Goal: Task Accomplishment & Management: Manage account settings

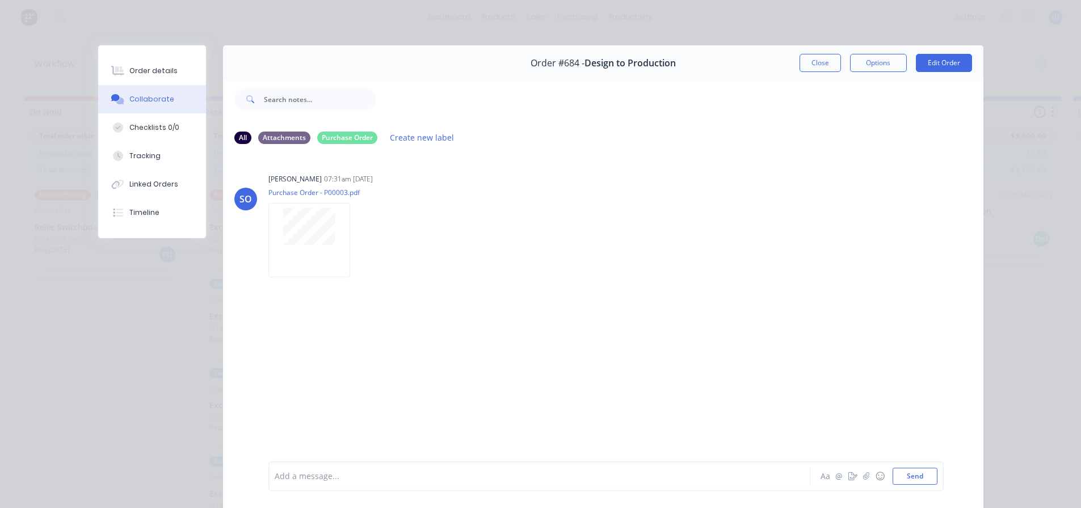
scroll to position [49, 398]
click at [812, 70] on button "Close" at bounding box center [820, 63] width 41 height 18
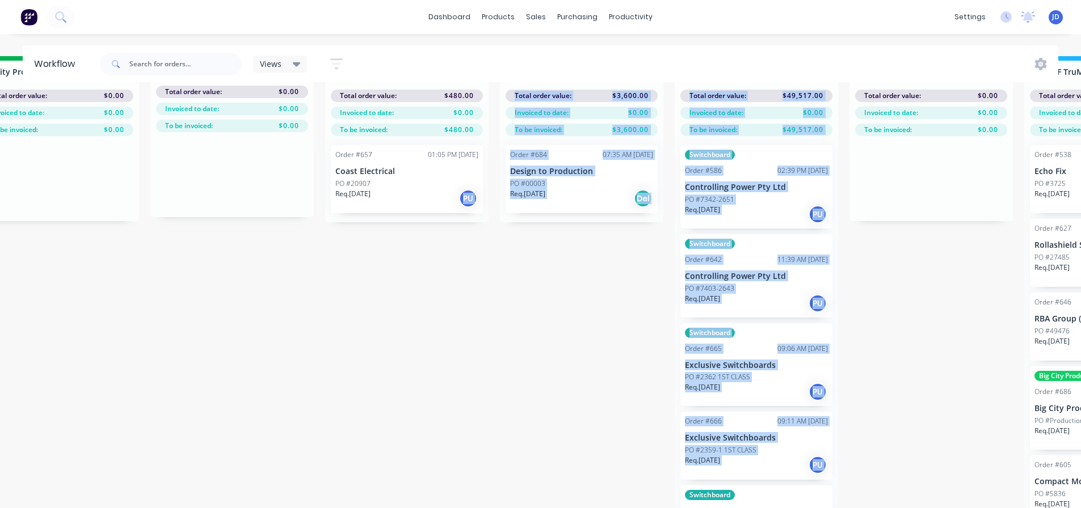
drag, startPoint x: 505, startPoint y: 491, endPoint x: 428, endPoint y: 428, distance: 98.8
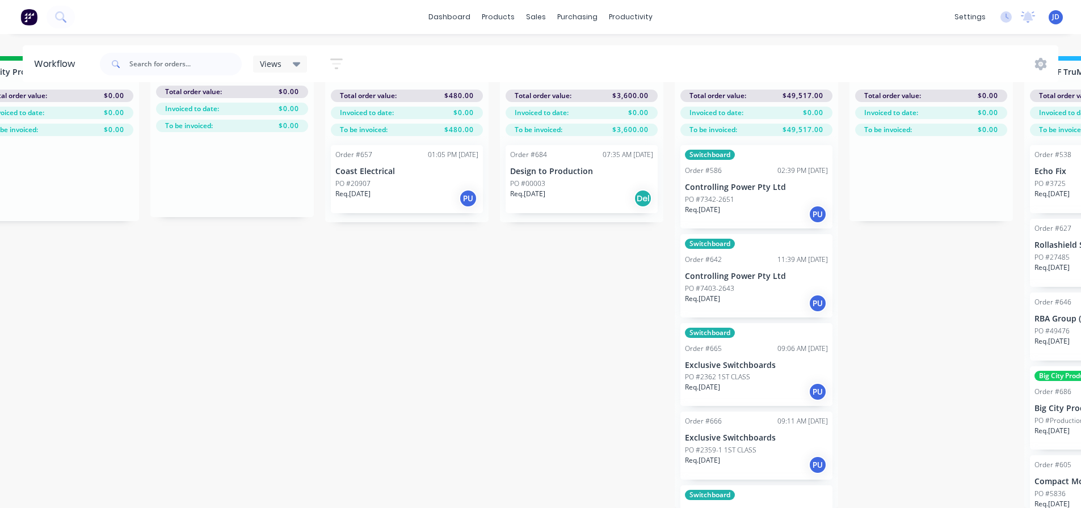
click at [176, 61] on input "text" at bounding box center [185, 64] width 112 height 23
type input "design"
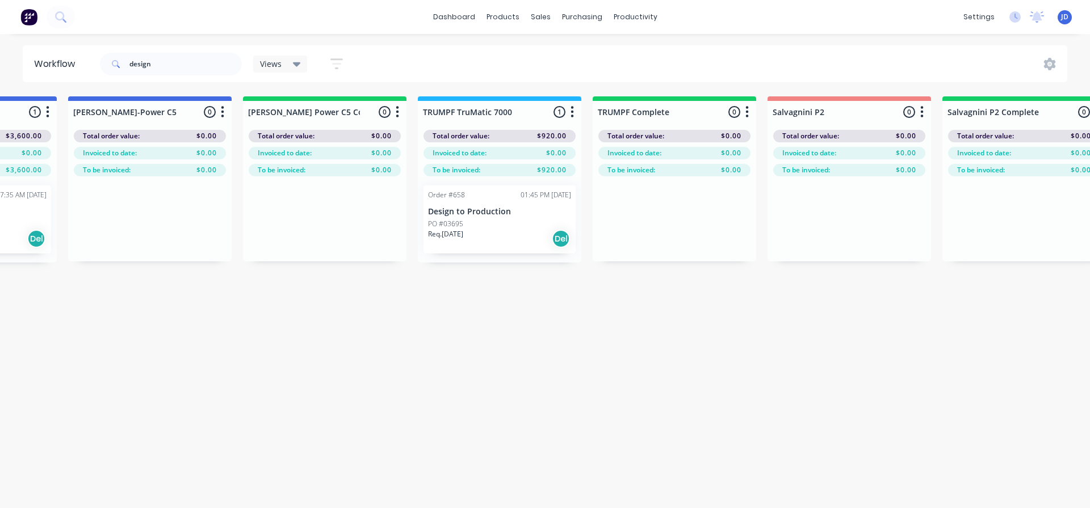
drag, startPoint x: 344, startPoint y: 263, endPoint x: 386, endPoint y: 264, distance: 42.0
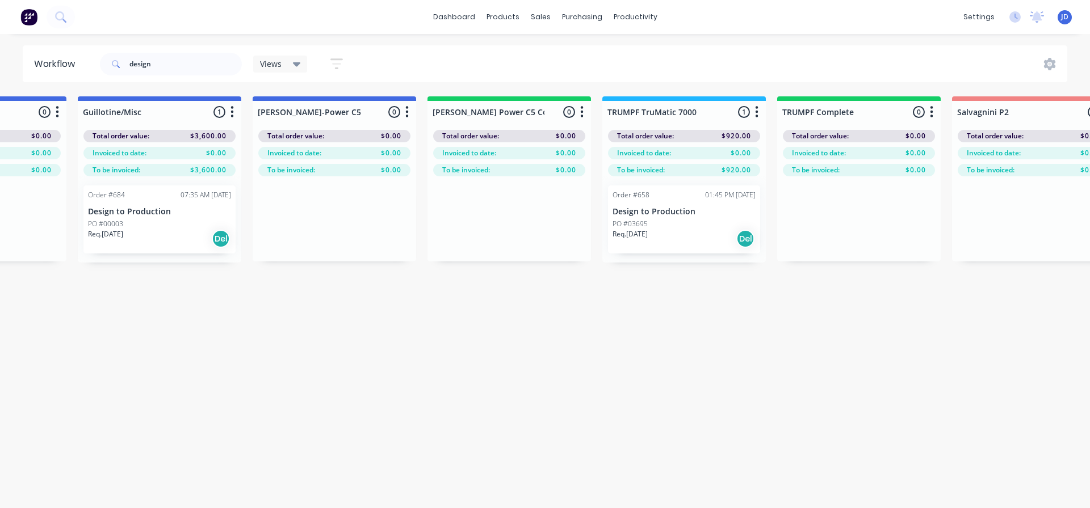
drag, startPoint x: 287, startPoint y: 312, endPoint x: 247, endPoint y: 300, distance: 42.0
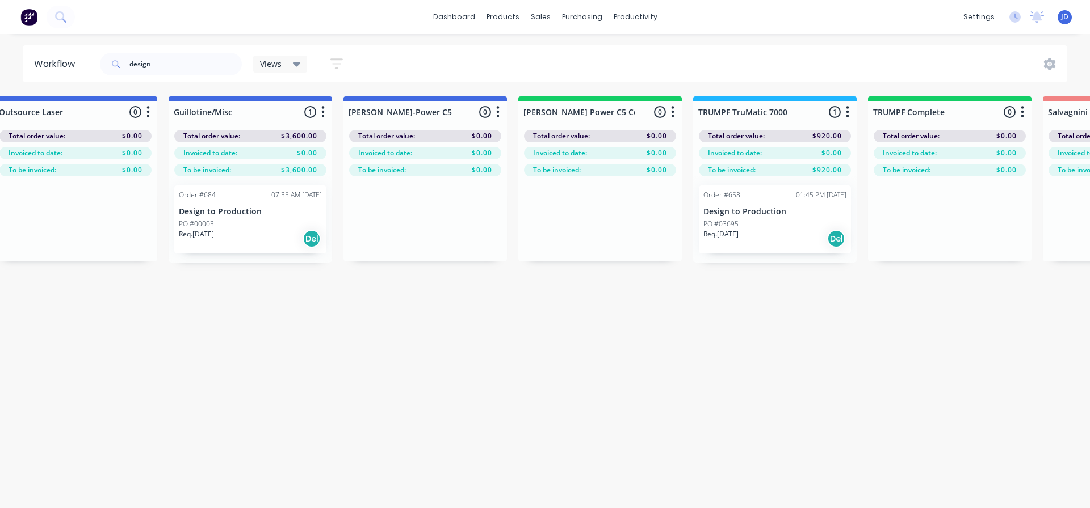
click at [237, 225] on div "PO #00003" at bounding box center [250, 224] width 143 height 10
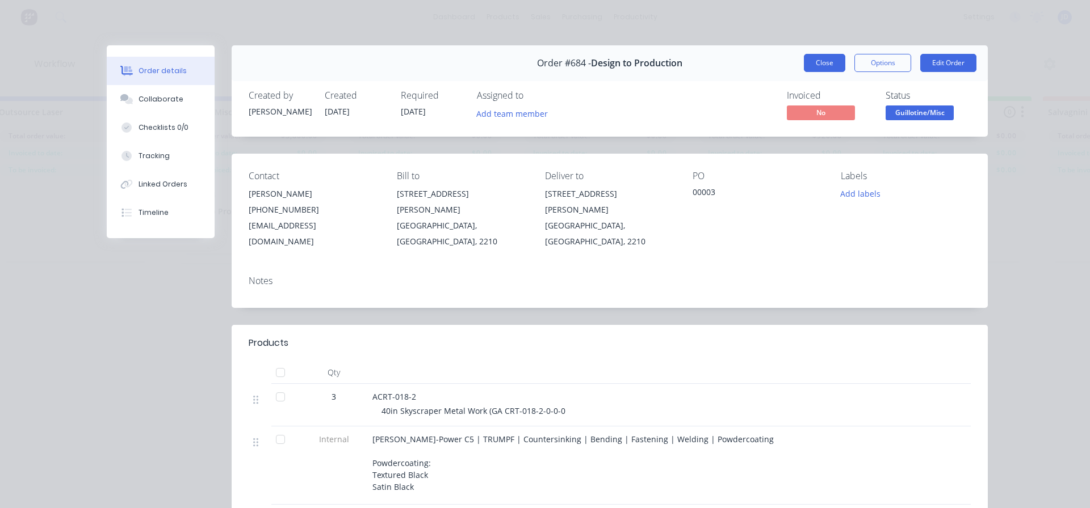
click at [809, 61] on button "Close" at bounding box center [824, 63] width 41 height 18
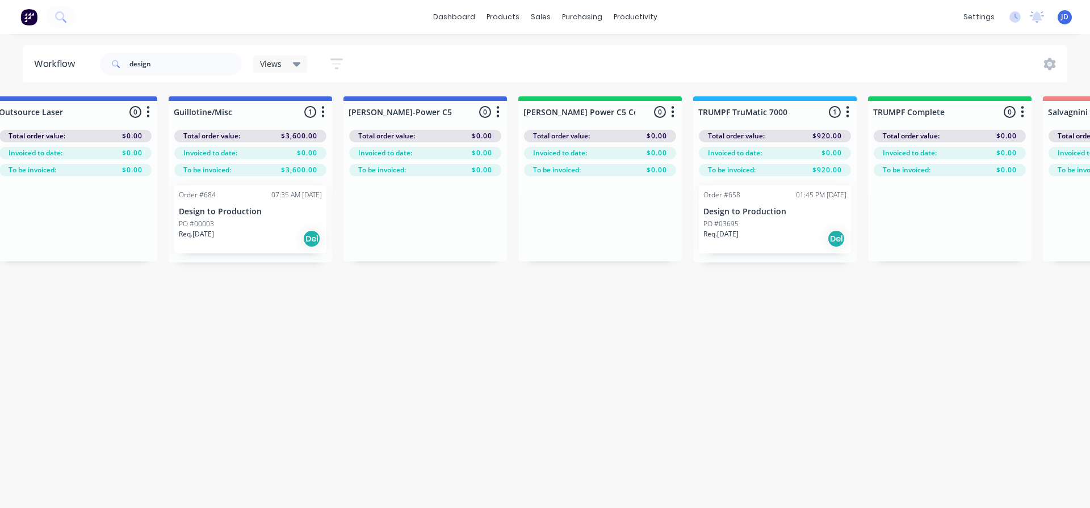
click at [754, 222] on div "PO #03695" at bounding box center [774, 224] width 143 height 10
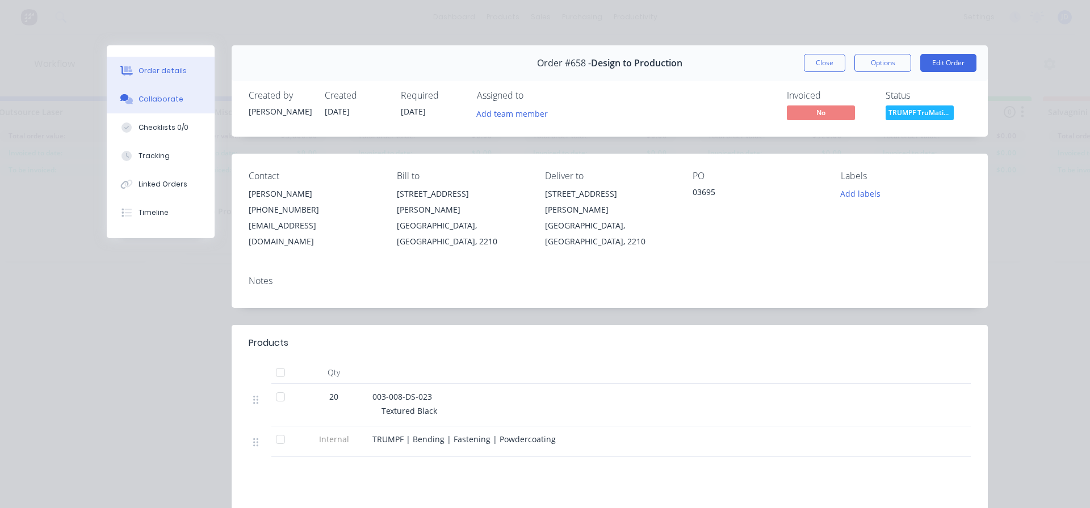
click at [176, 97] on button "Collaborate" at bounding box center [161, 99] width 108 height 28
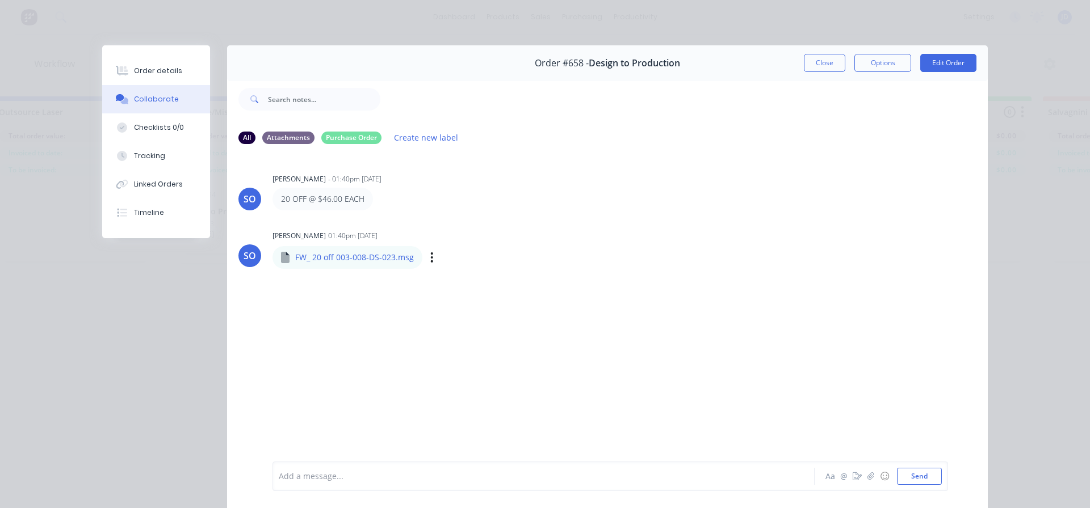
click at [372, 262] on p "FW_ 20 off 003-008-DS-023.msg" at bounding box center [354, 257] width 119 height 11
click at [822, 62] on button "Close" at bounding box center [824, 63] width 41 height 18
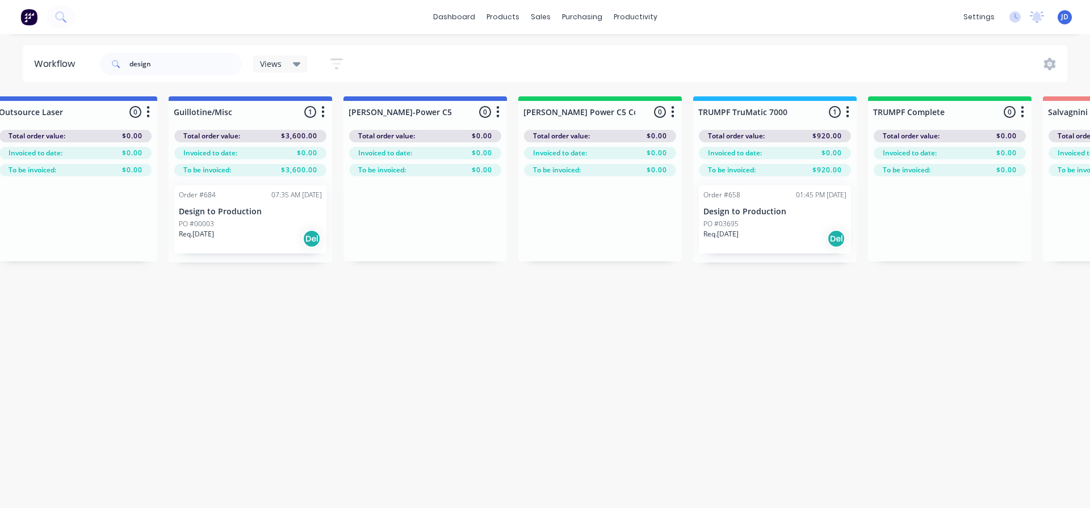
click at [242, 236] on div "Req. [DATE] Del" at bounding box center [250, 238] width 143 height 19
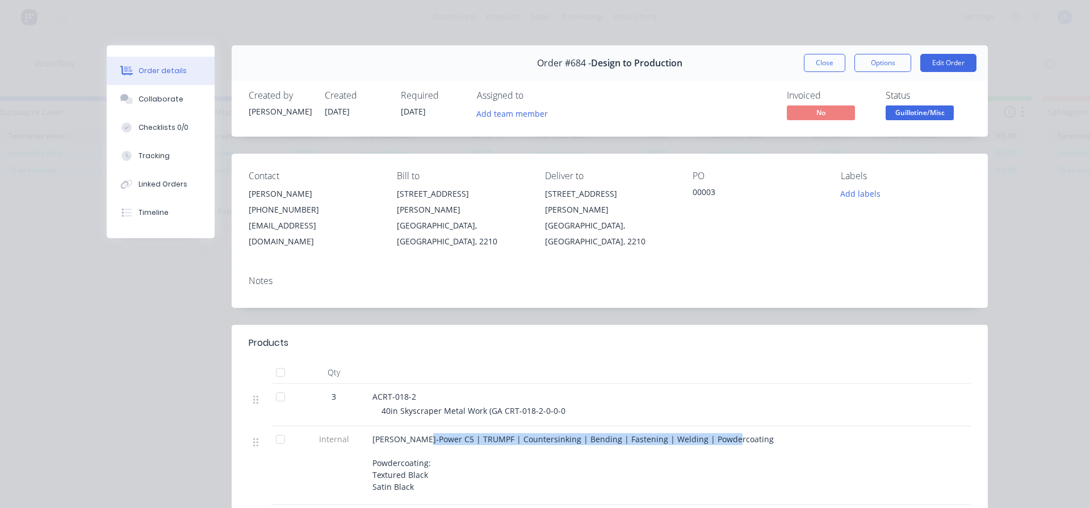
drag, startPoint x: 430, startPoint y: 421, endPoint x: 537, endPoint y: 433, distance: 108.5
click at [540, 433] on div "[PERSON_NAME]-Power C5 | TRUMPF | Countersinking | Bending | Fastening | Weldin…" at bounding box center [595, 466] width 454 height 78
click at [538, 464] on div "[PERSON_NAME]-Power C5 | TRUMPF | Countersinking | Bending | Fastening | Weldin…" at bounding box center [594, 464] width 445 height 60
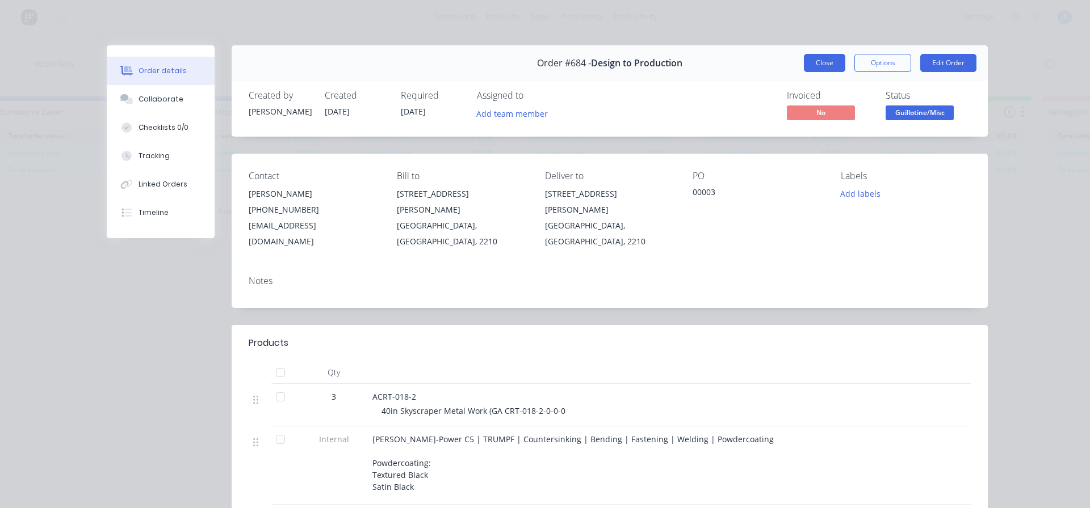
click at [813, 61] on button "Close" at bounding box center [824, 63] width 41 height 18
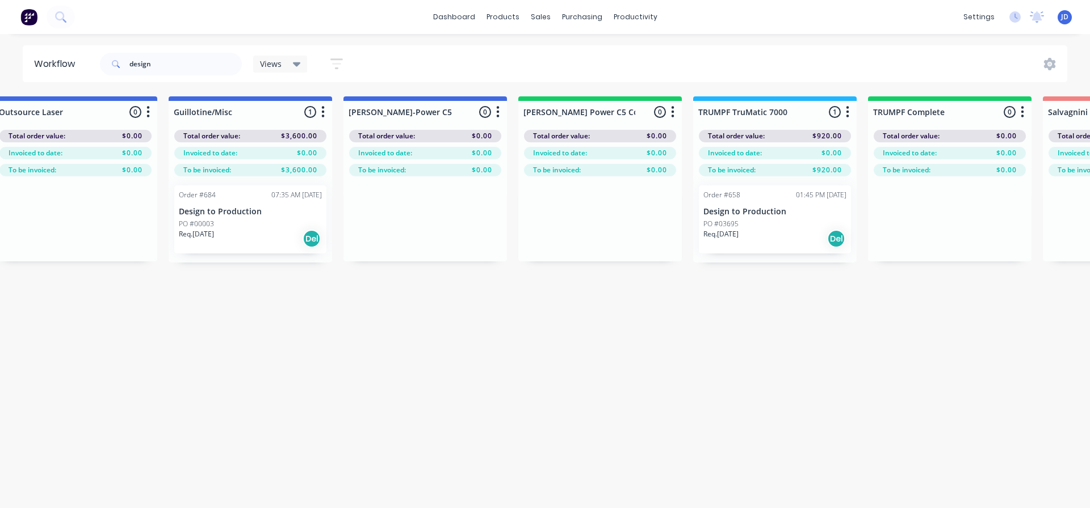
click at [737, 229] on p "Req. [DATE]" at bounding box center [720, 234] width 35 height 10
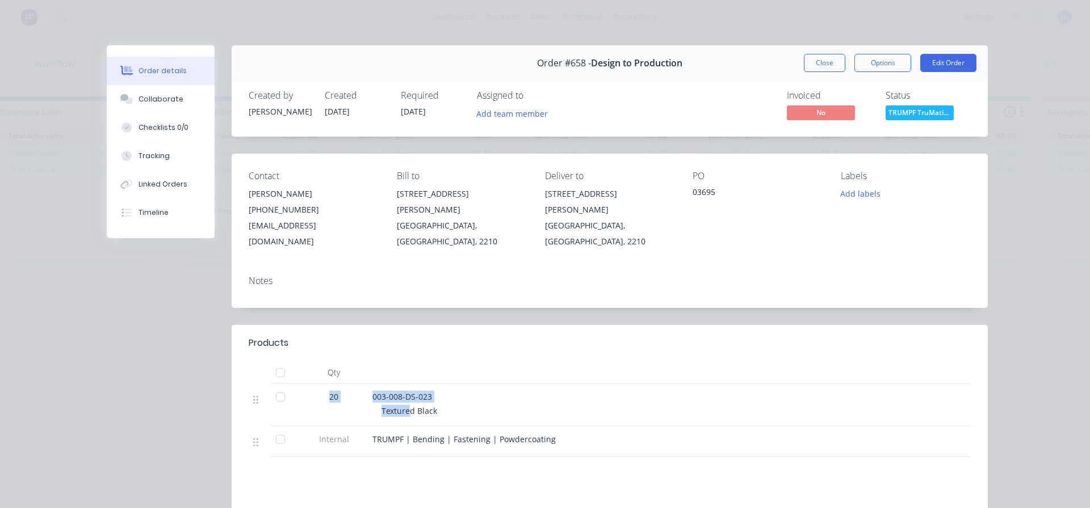
drag, startPoint x: 400, startPoint y: 393, endPoint x: 354, endPoint y: 364, distance: 53.8
click at [354, 364] on div "Qty 20 003-008-DS-023 Textured Black Internal TRUMPF | Bending | Fastening | Po…" at bounding box center [610, 410] width 722 height 96
click at [796, 72] on div "Order #658 - Design to Production Close Options Edit Order" at bounding box center [610, 63] width 756 height 36
drag, startPoint x: 810, startPoint y: 61, endPoint x: 631, endPoint y: 83, distance: 180.1
click at [810, 61] on button "Close" at bounding box center [824, 63] width 41 height 18
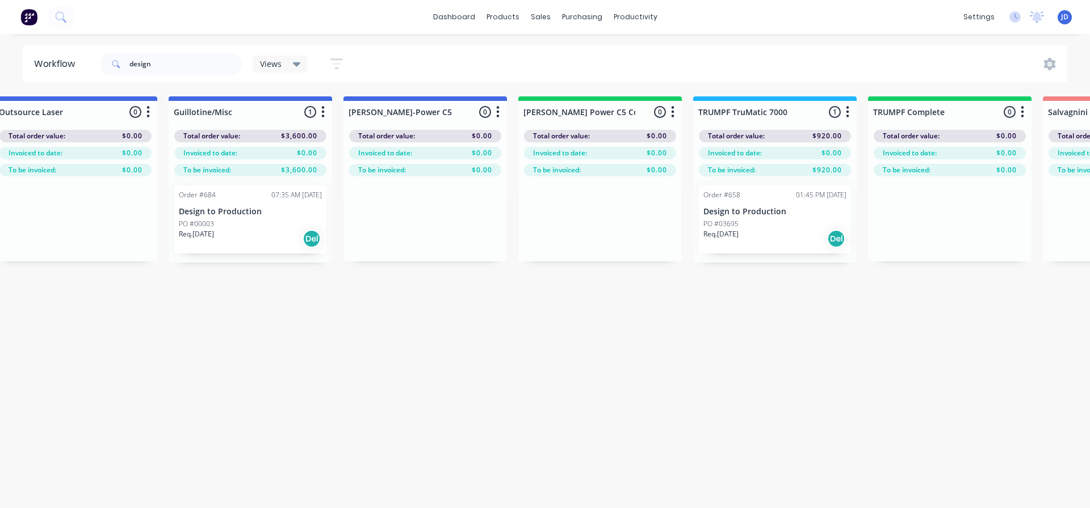
click at [246, 211] on p "Design to Production" at bounding box center [250, 212] width 143 height 10
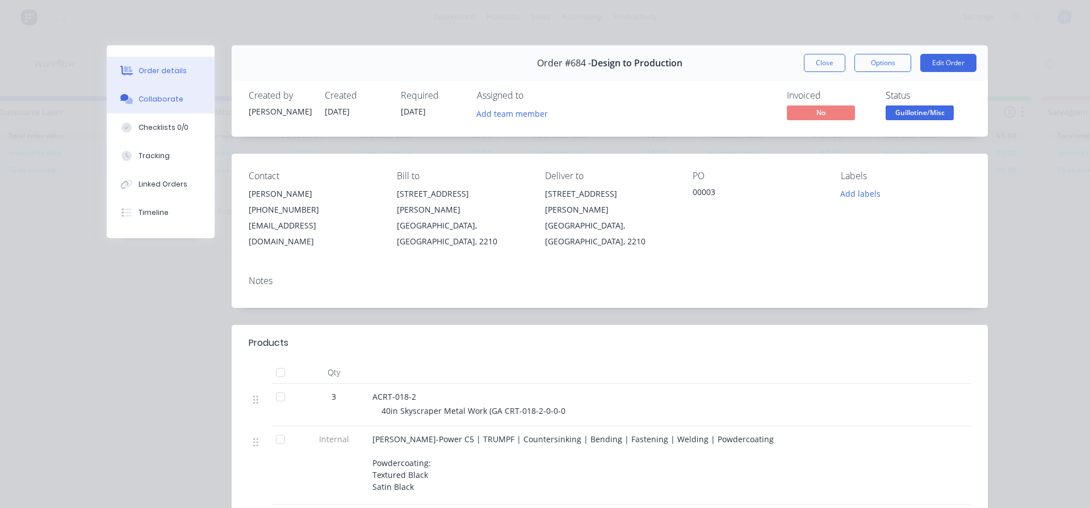
click at [180, 98] on button "Collaborate" at bounding box center [161, 99] width 108 height 28
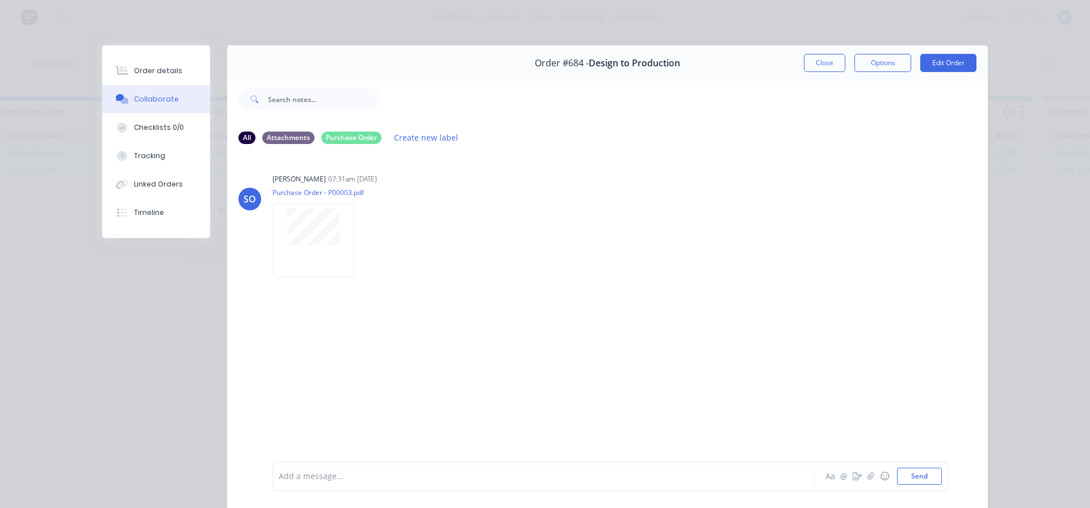
drag, startPoint x: 814, startPoint y: 65, endPoint x: 755, endPoint y: 111, distance: 75.2
click at [814, 65] on button "Close" at bounding box center [824, 63] width 41 height 18
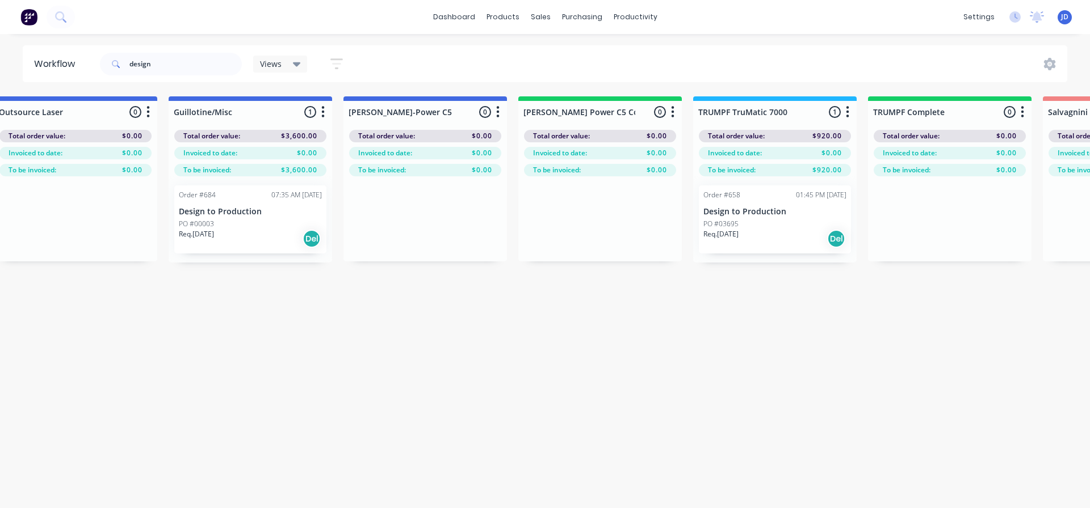
click at [246, 211] on p "Design to Production" at bounding box center [250, 212] width 143 height 10
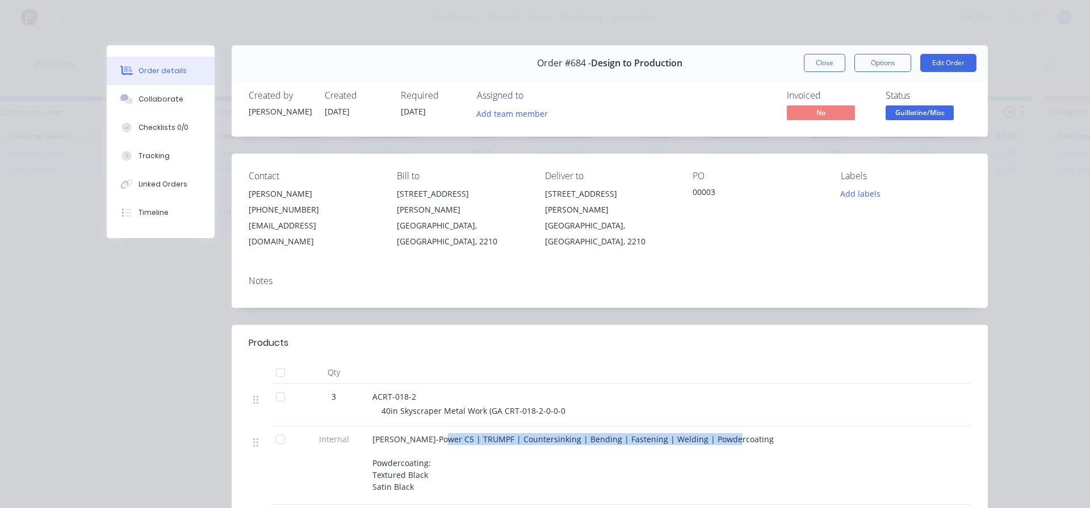
drag, startPoint x: 431, startPoint y: 423, endPoint x: 488, endPoint y: 431, distance: 57.3
click at [488, 434] on div "[PERSON_NAME]-Power C5 | TRUMPF | Countersinking | Bending | Fastening | Weldin…" at bounding box center [594, 464] width 445 height 60
drag, startPoint x: 398, startPoint y: 431, endPoint x: 516, endPoint y: 392, distance: 124.4
click at [400, 434] on div "[PERSON_NAME]-Power C5 | TRUMPF | Countersinking | Bending | Fastening | Weldin…" at bounding box center [594, 464] width 445 height 60
drag, startPoint x: 527, startPoint y: 443, endPoint x: 609, endPoint y: 336, distance: 135.2
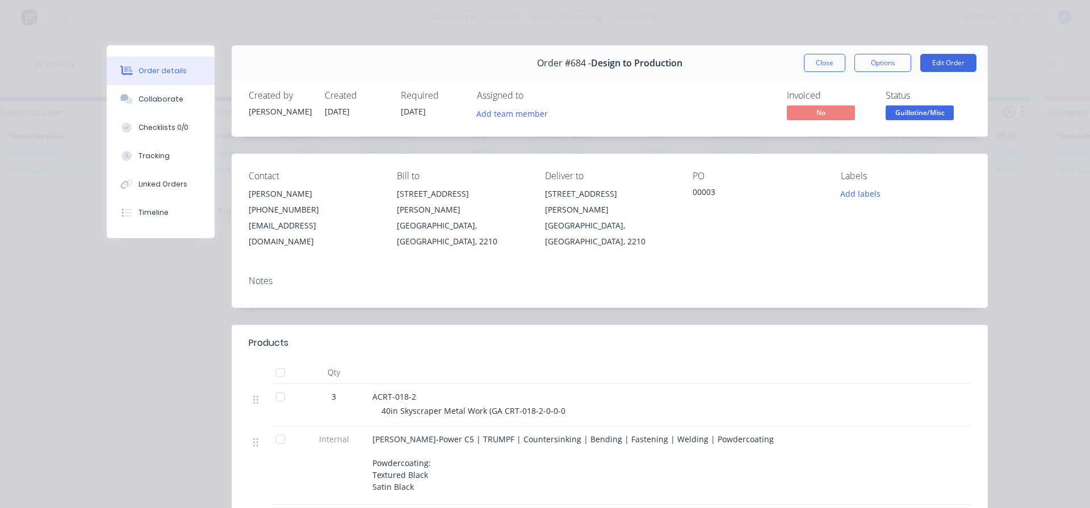
click at [526, 444] on div "[PERSON_NAME]-Power C5 | TRUMPF | Countersinking | Bending | Fastening | Weldin…" at bounding box center [594, 464] width 445 height 60
drag, startPoint x: 497, startPoint y: 430, endPoint x: 440, endPoint y: 426, distance: 56.9
click at [440, 434] on span "[PERSON_NAME]-Power C5 | TRUMPF | Countersinking | Bending | Fastening | Weldin…" at bounding box center [572, 463] width 401 height 58
drag, startPoint x: 537, startPoint y: 436, endPoint x: 559, endPoint y: 441, distance: 22.0
click at [537, 438] on div "[PERSON_NAME]-Power C5 | TRUMPF | Countersinking | Bending | Fastening | Weldin…" at bounding box center [594, 464] width 445 height 60
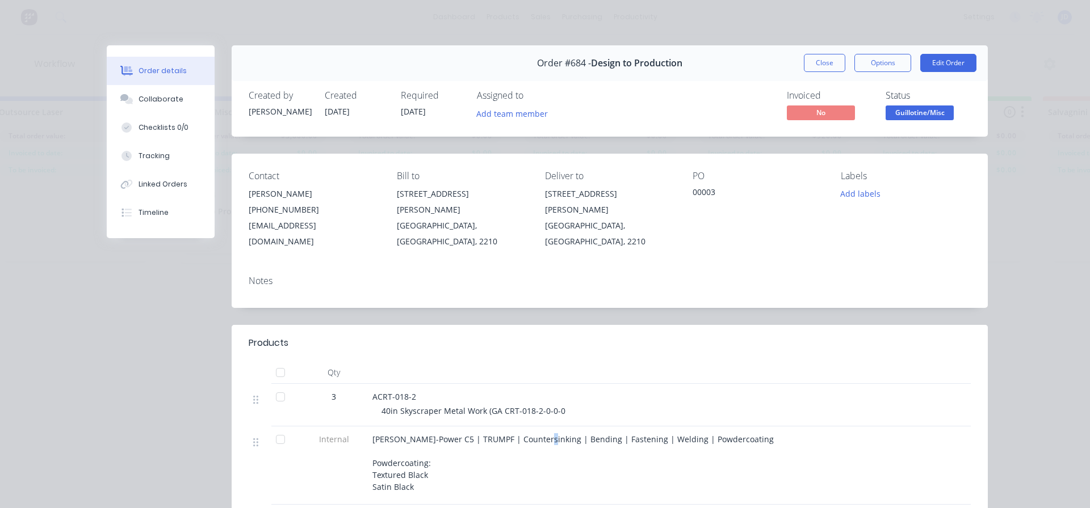
click at [531, 434] on span "[PERSON_NAME]-Power C5 | TRUMPF | Countersinking | Bending | Fastening | Weldin…" at bounding box center [572, 463] width 401 height 58
drag, startPoint x: 518, startPoint y: 426, endPoint x: 476, endPoint y: 427, distance: 42.0
click at [476, 434] on span "[PERSON_NAME]-Power C5 | TRUMPF | Countersinking | Bending | Fastening | Weldin…" at bounding box center [572, 463] width 401 height 58
click at [522, 448] on div "[PERSON_NAME]-Power C5 | TRUMPF | Countersinking | Bending | Fastening | Weldin…" at bounding box center [594, 464] width 445 height 60
drag, startPoint x: 801, startPoint y: 68, endPoint x: 688, endPoint y: 98, distance: 116.9
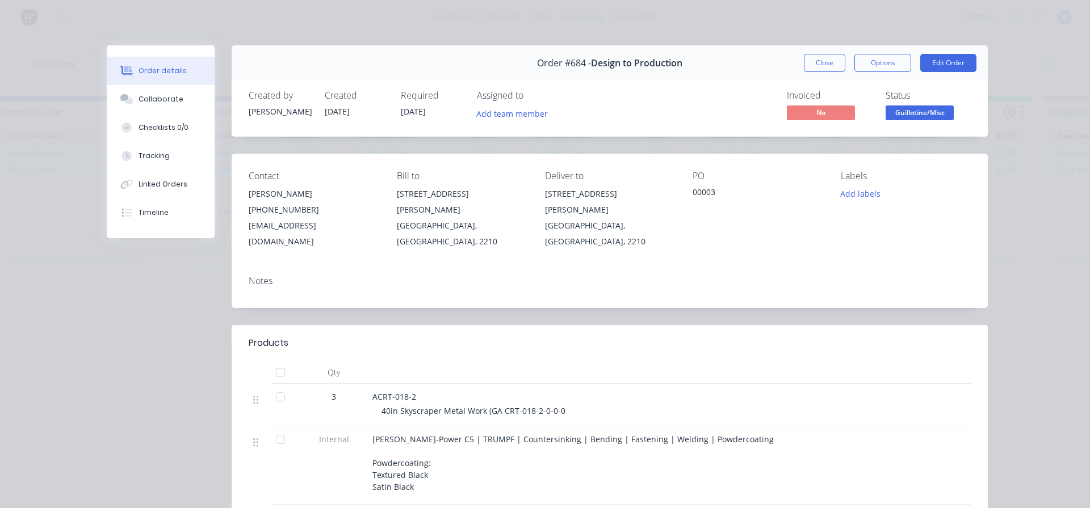
click at [804, 69] on button "Close" at bounding box center [824, 63] width 41 height 18
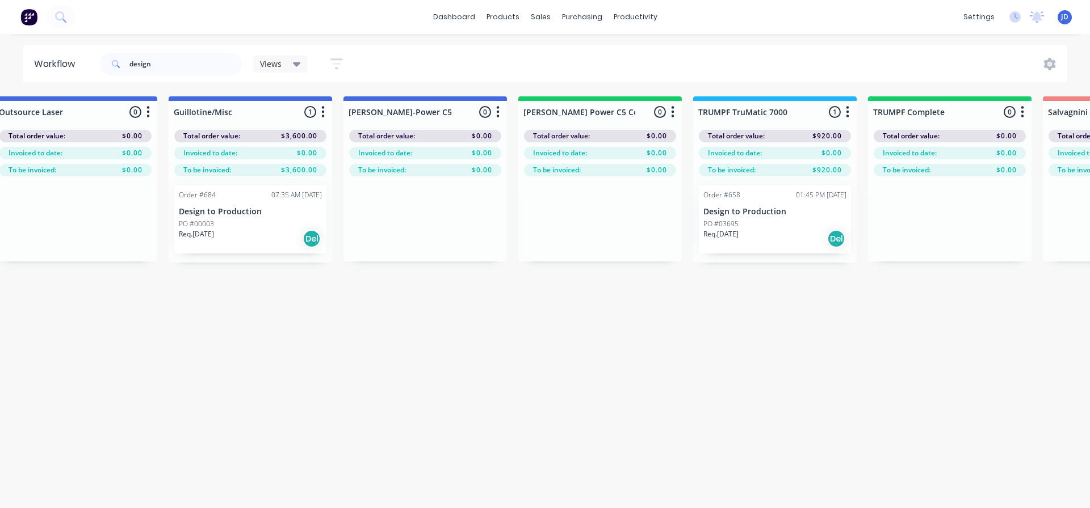
scroll to position [0, 729]
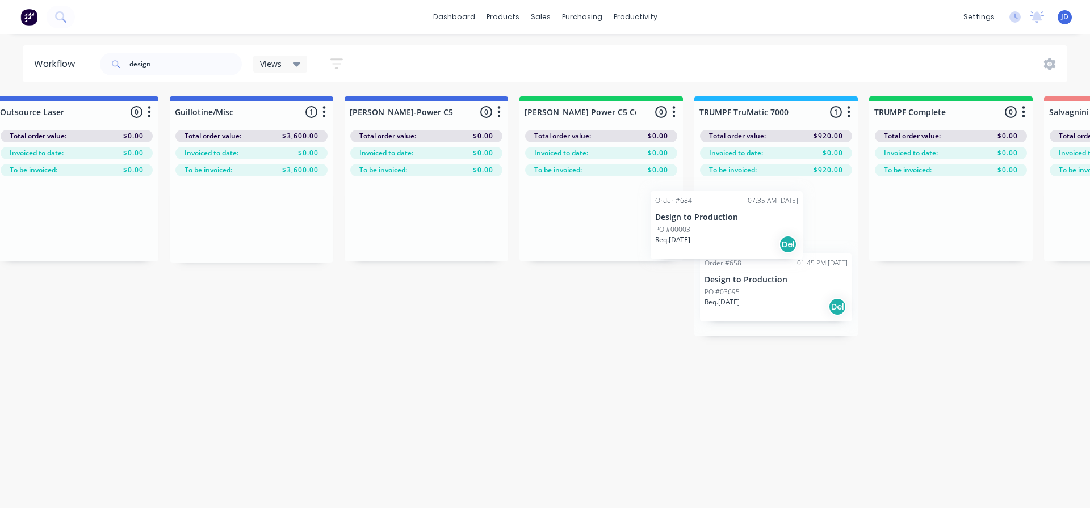
drag, startPoint x: 262, startPoint y: 227, endPoint x: 793, endPoint y: 222, distance: 530.6
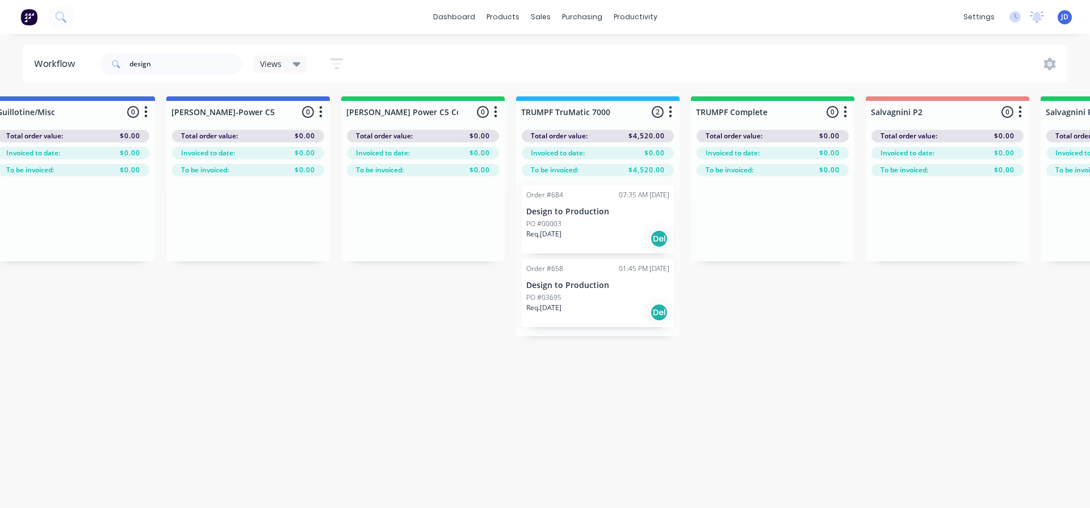
drag, startPoint x: 469, startPoint y: 362, endPoint x: 518, endPoint y: 360, distance: 48.8
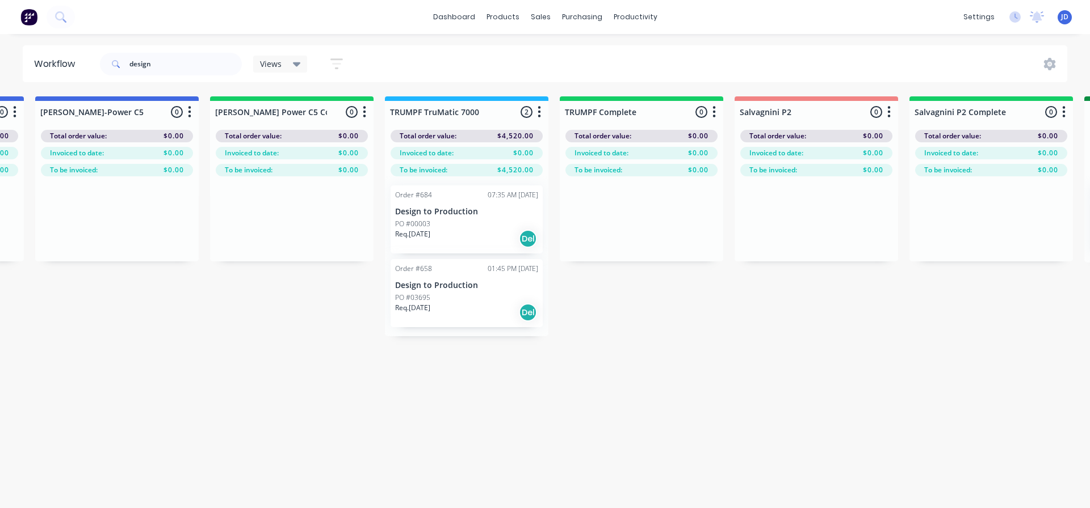
drag, startPoint x: 255, startPoint y: 380, endPoint x: 421, endPoint y: 369, distance: 166.1
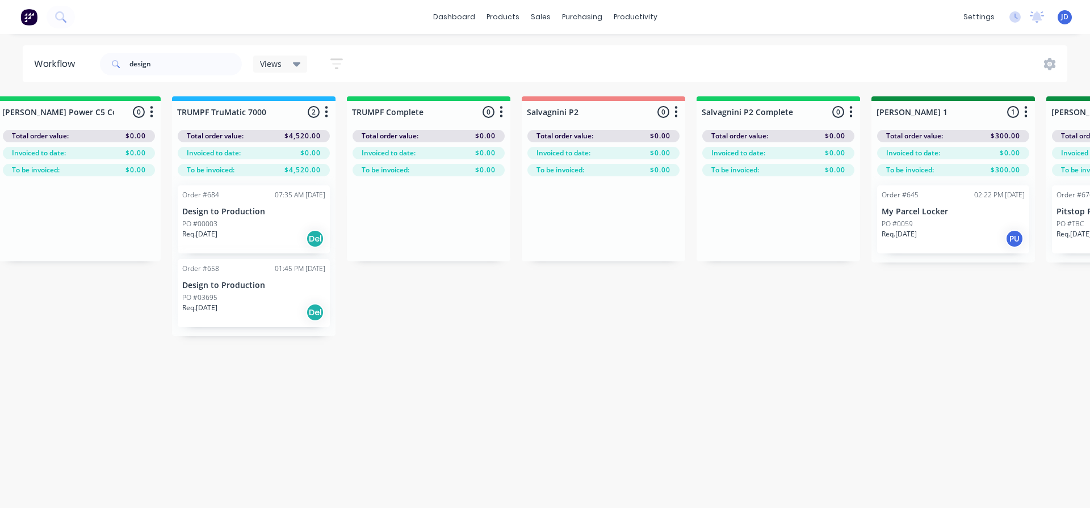
click at [267, 327] on div "Order #658 01:45 PM [DATE] Design to Production PO #03695 Req. [DATE] Del" at bounding box center [254, 293] width 152 height 68
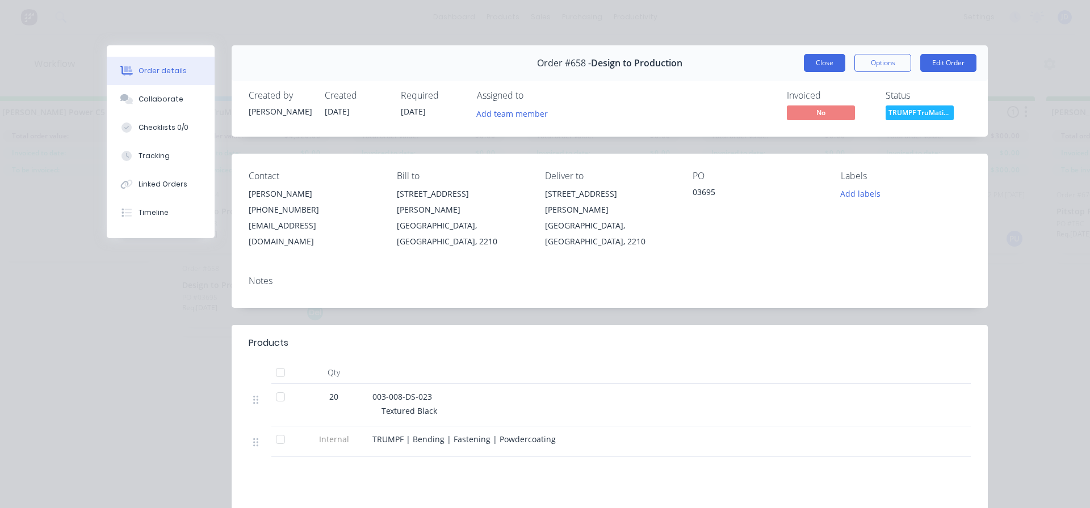
click at [827, 58] on button "Close" at bounding box center [824, 63] width 41 height 18
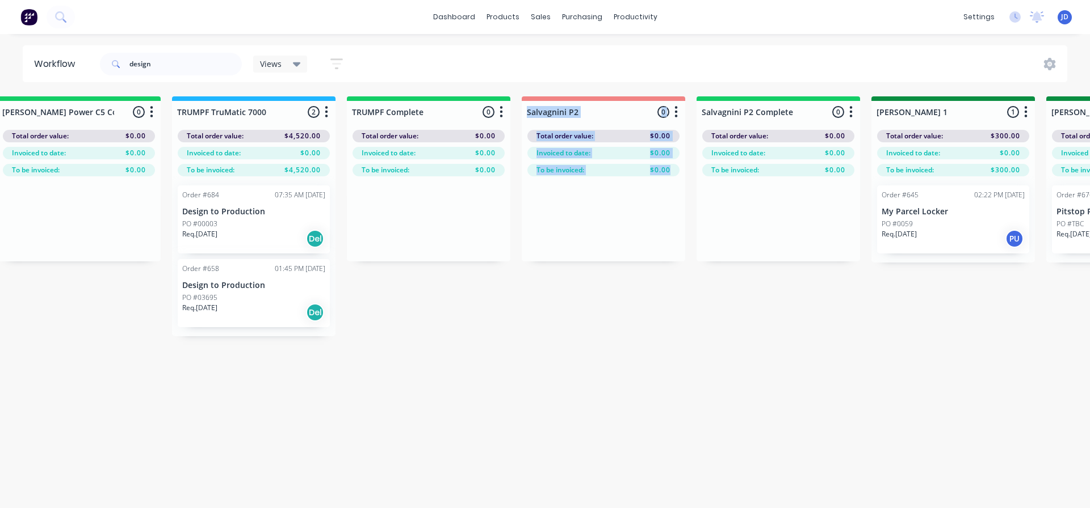
drag, startPoint x: 525, startPoint y: 283, endPoint x: 868, endPoint y: 325, distance: 345.3
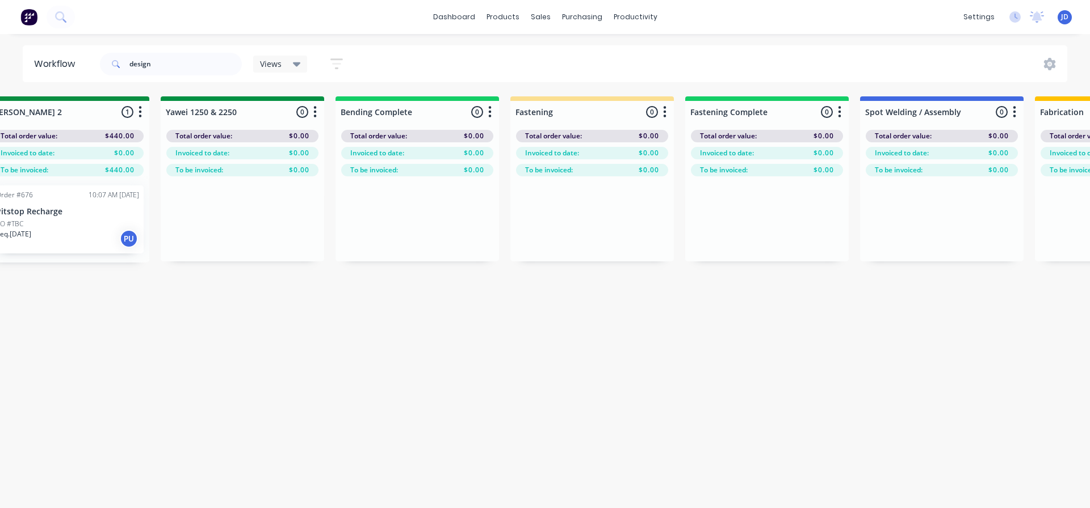
drag, startPoint x: 318, startPoint y: 429, endPoint x: 519, endPoint y: 406, distance: 202.7
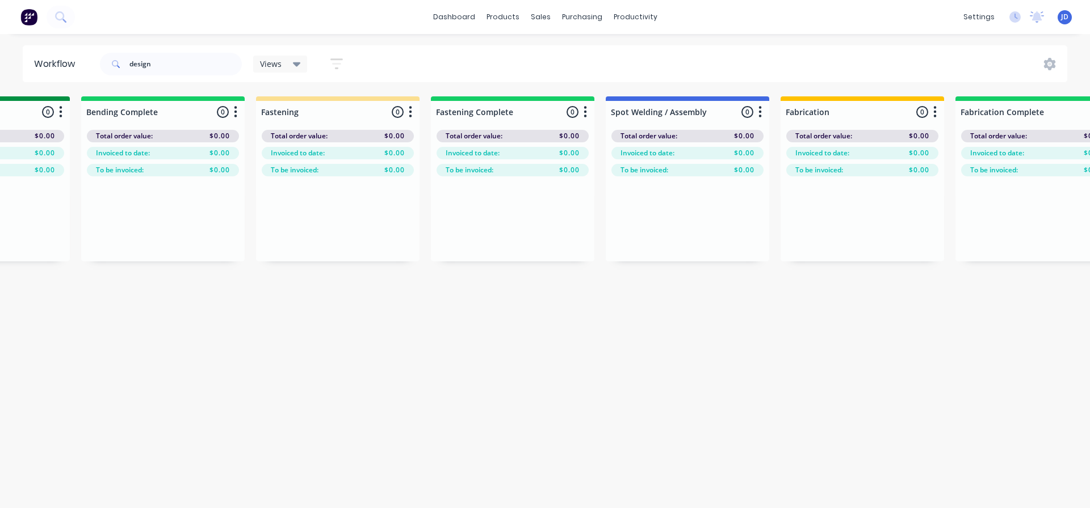
scroll to position [0, 2040]
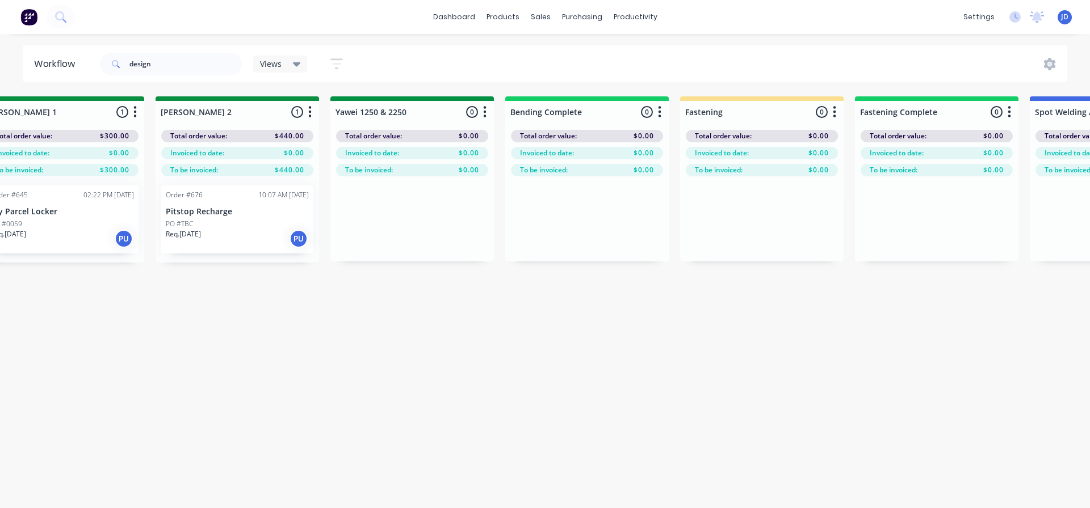
drag, startPoint x: 400, startPoint y: 409, endPoint x: 275, endPoint y: 402, distance: 125.0
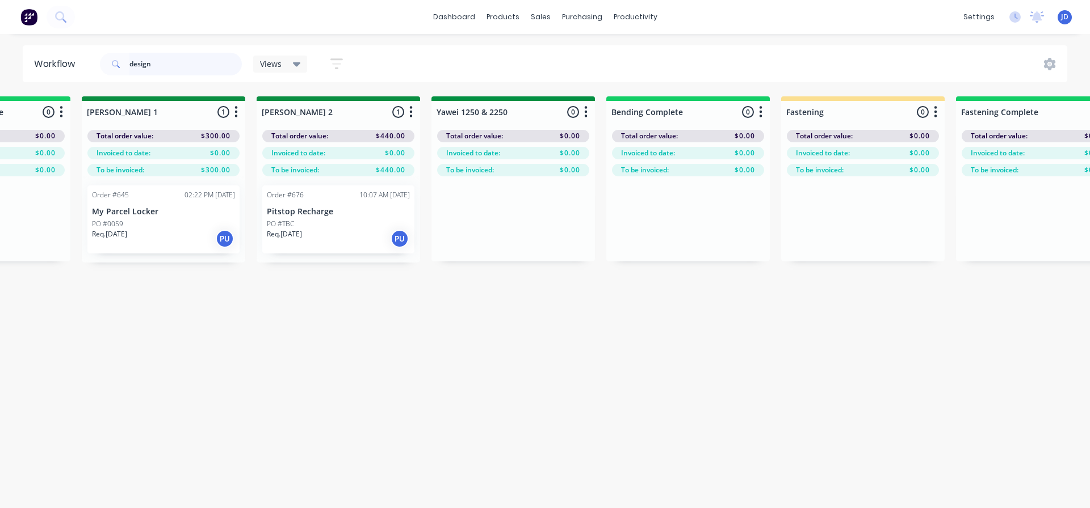
drag, startPoint x: 173, startPoint y: 64, endPoint x: 63, endPoint y: 46, distance: 111.0
click at [74, 53] on header "Workflow design Views Save new view None (Default) edit [PERSON_NAME]'s edit [P…" at bounding box center [545, 63] width 1045 height 37
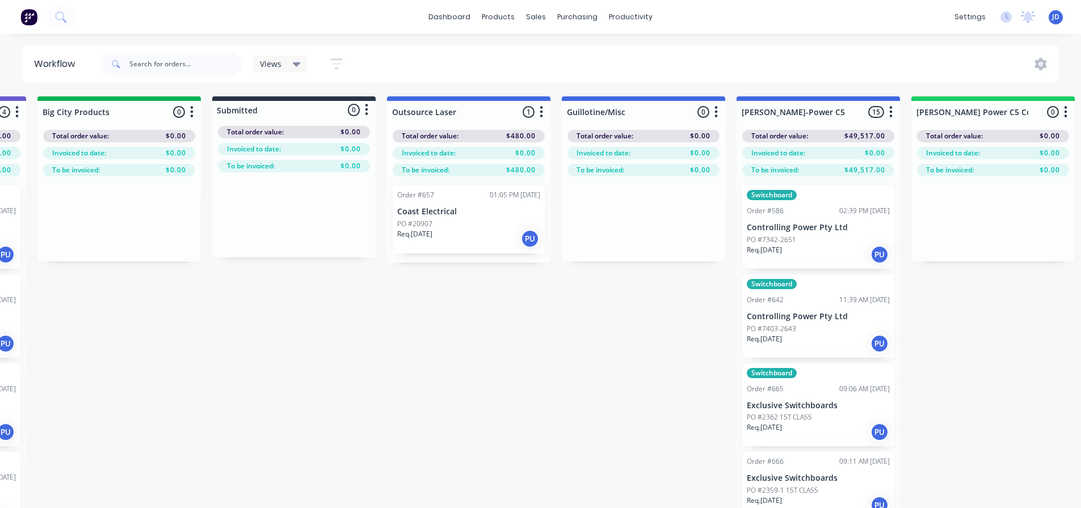
drag, startPoint x: 440, startPoint y: 315, endPoint x: 476, endPoint y: 310, distance: 36.7
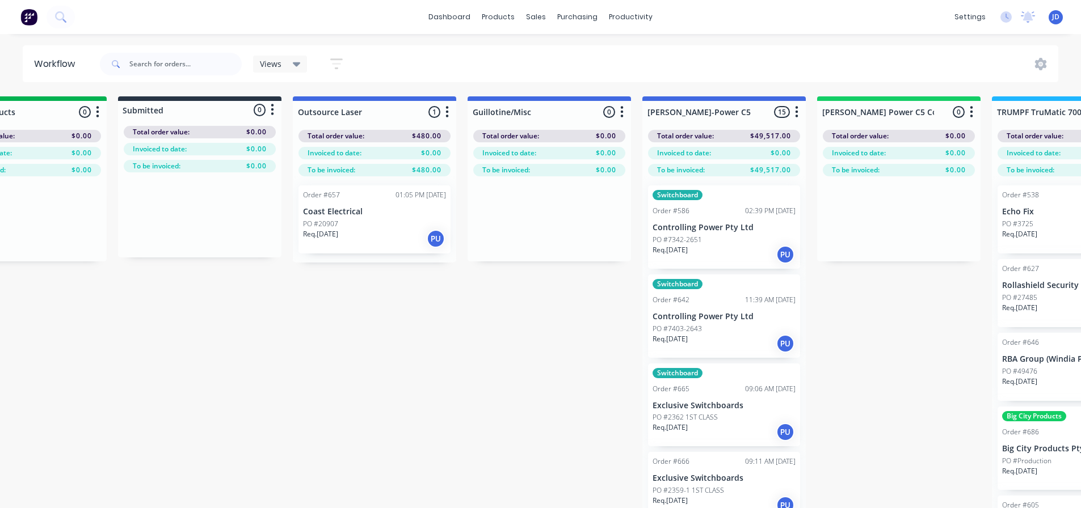
drag, startPoint x: 338, startPoint y: 310, endPoint x: 386, endPoint y: 314, distance: 48.4
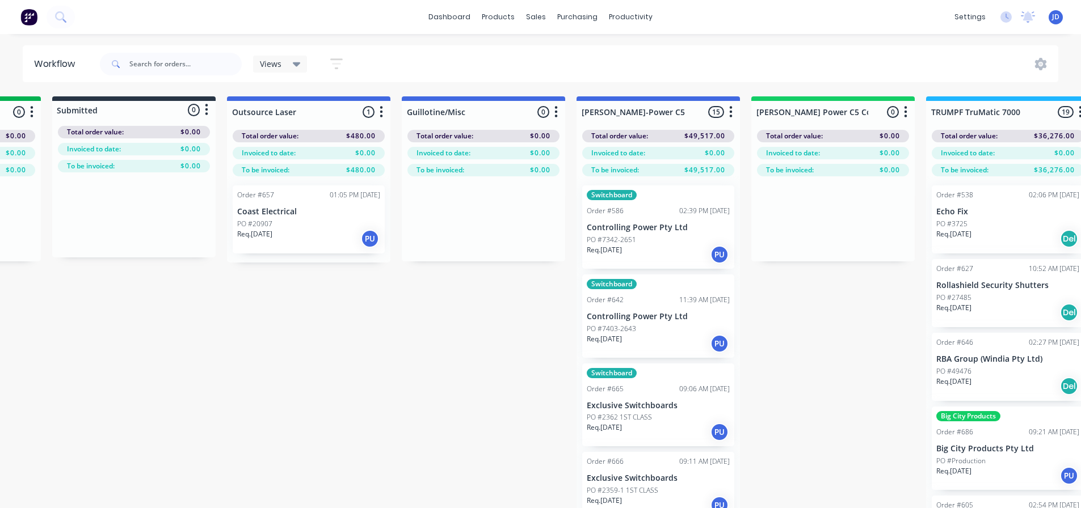
drag, startPoint x: 260, startPoint y: 325, endPoint x: 356, endPoint y: 322, distance: 95.4
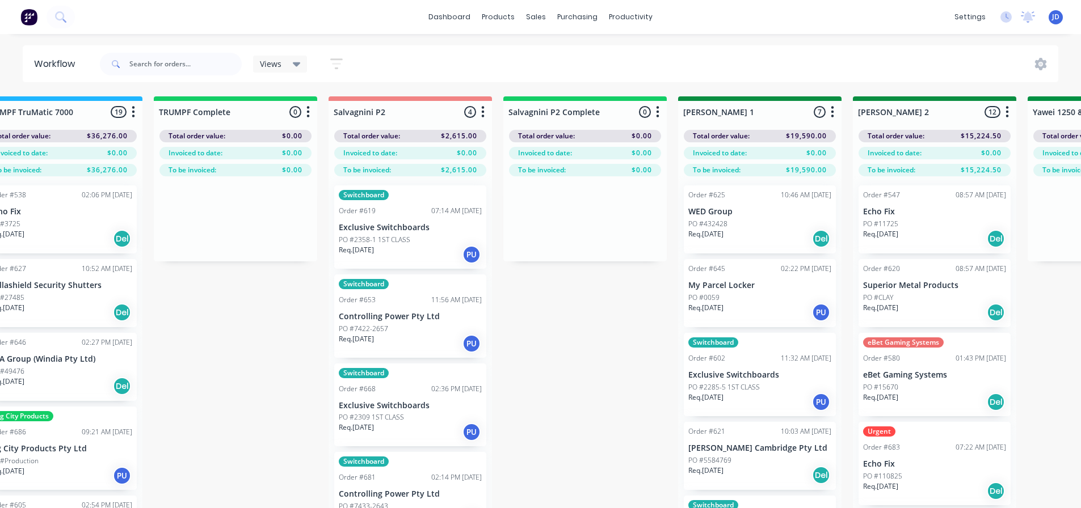
drag, startPoint x: 533, startPoint y: 322, endPoint x: 656, endPoint y: 326, distance: 123.2
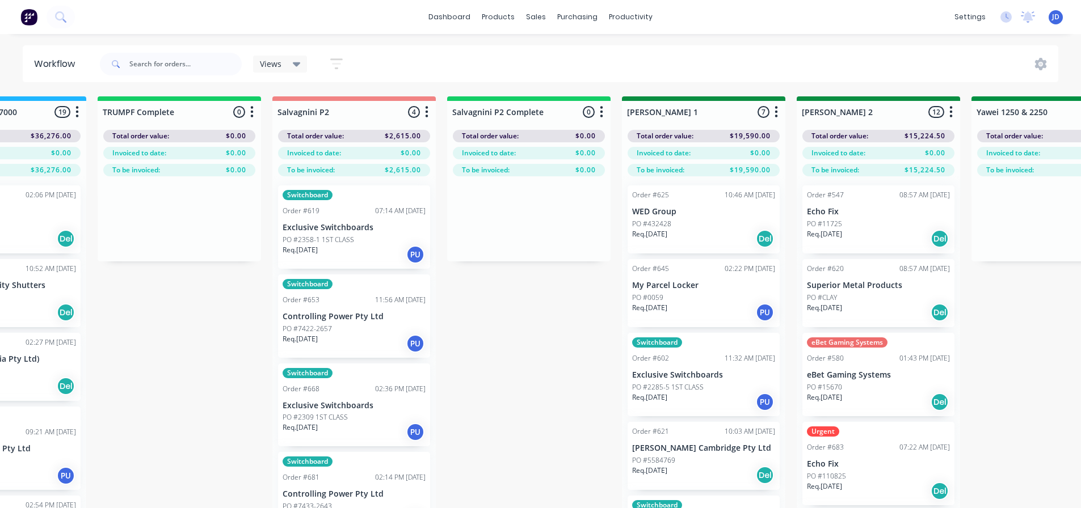
drag, startPoint x: 582, startPoint y: 334, endPoint x: 667, endPoint y: 331, distance: 85.2
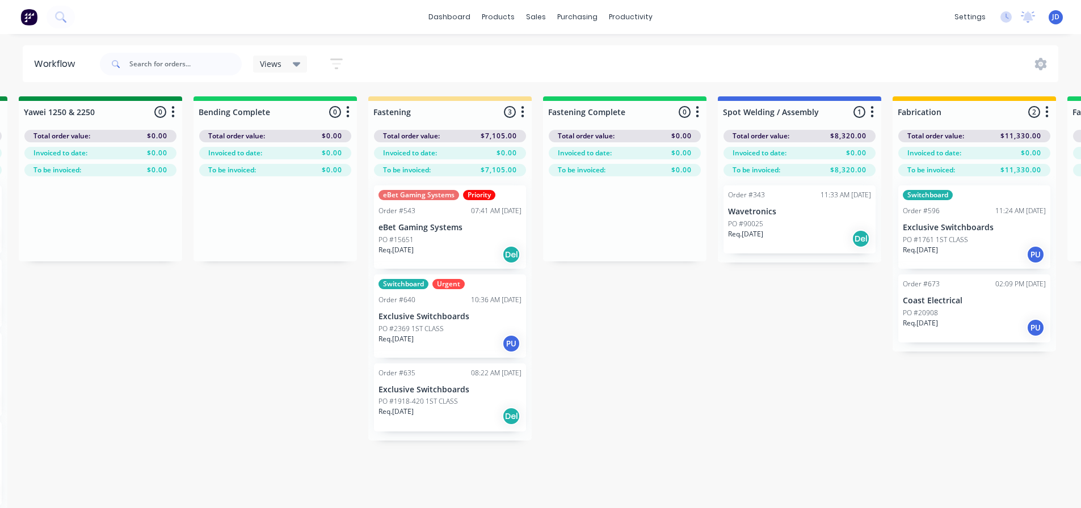
drag, startPoint x: 476, startPoint y: 342, endPoint x: 521, endPoint y: 339, distance: 45.5
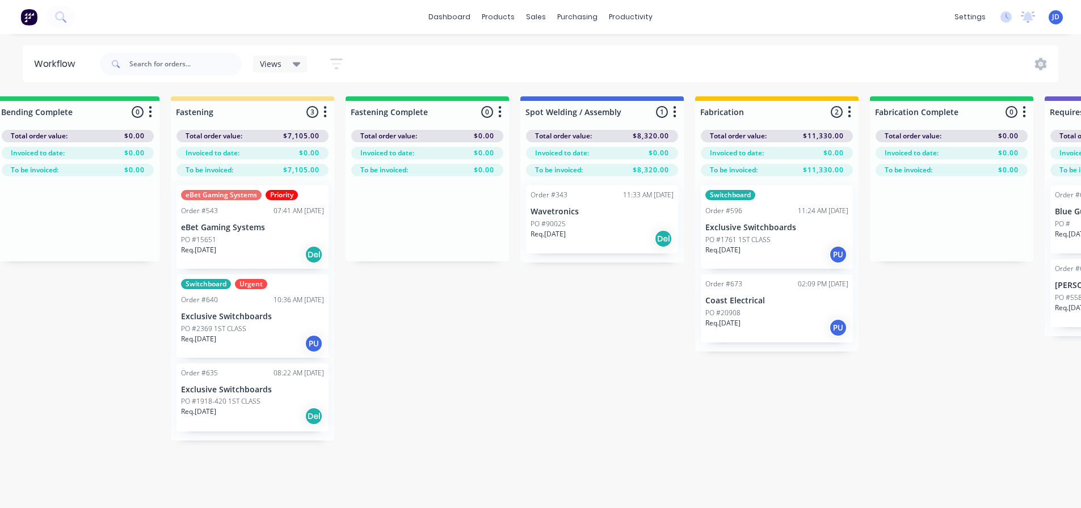
drag, startPoint x: 487, startPoint y: 348, endPoint x: 512, endPoint y: 346, distance: 24.5
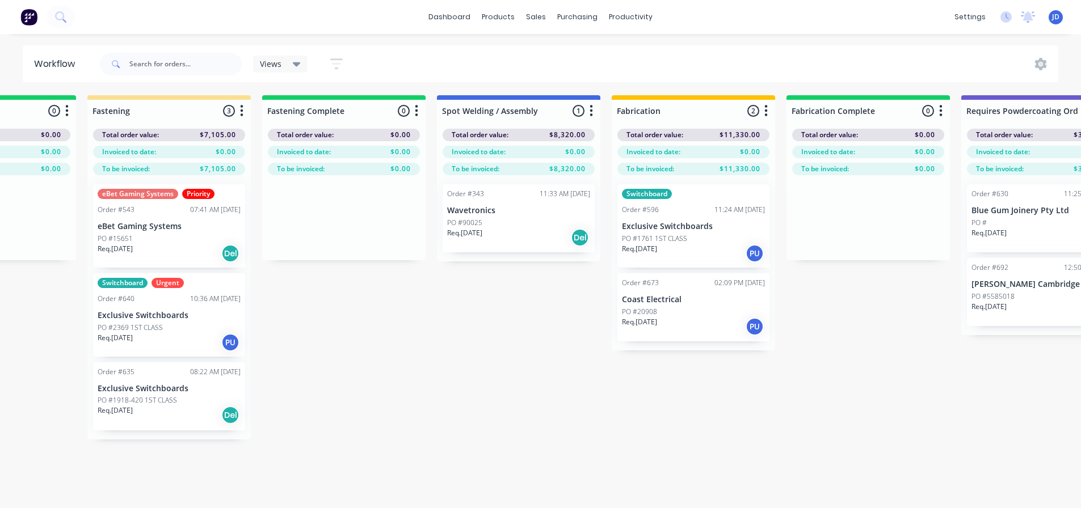
scroll to position [3, 2890]
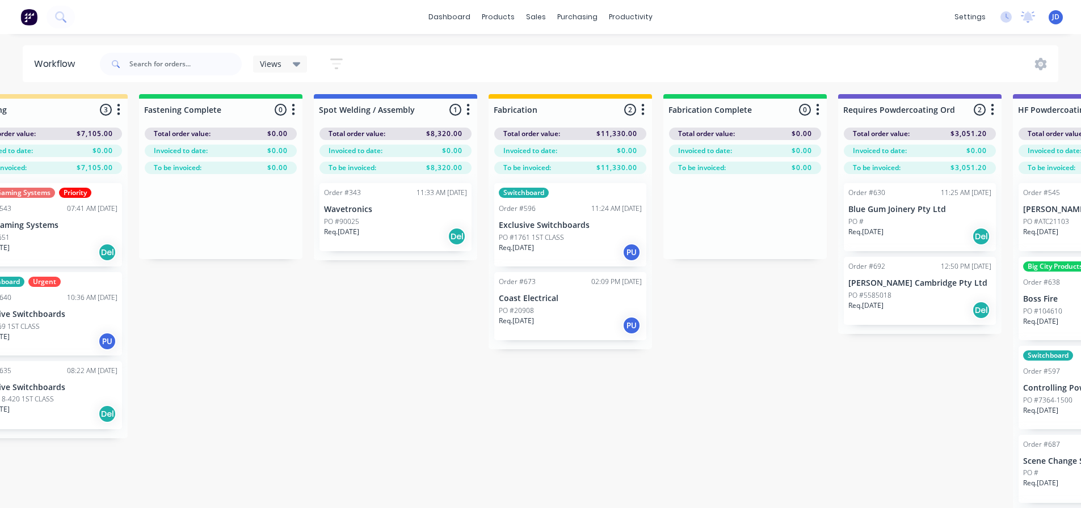
drag, startPoint x: 499, startPoint y: 344, endPoint x: 576, endPoint y: 352, distance: 77.1
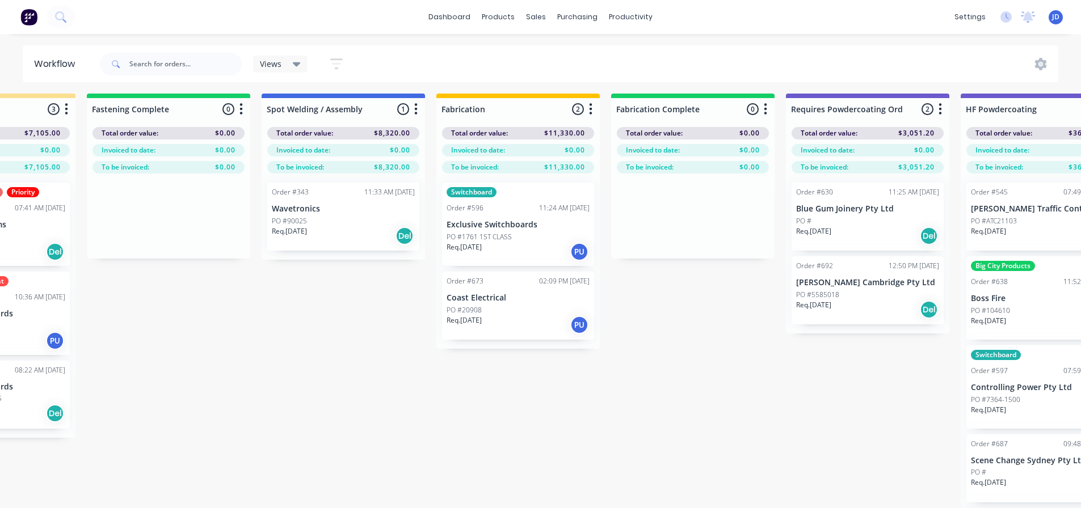
scroll to position [3, 3116]
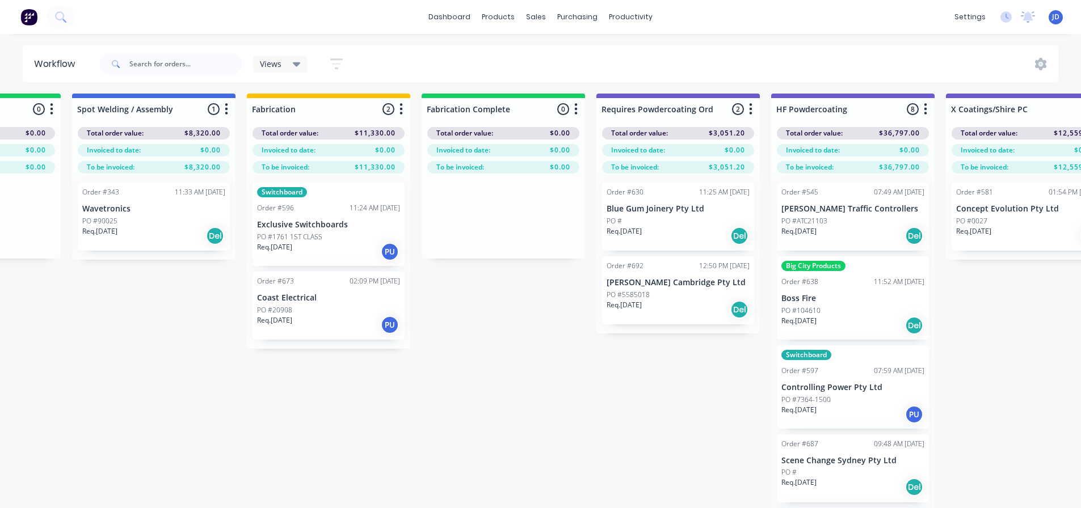
drag, startPoint x: 585, startPoint y: 428, endPoint x: 621, endPoint y: 430, distance: 35.8
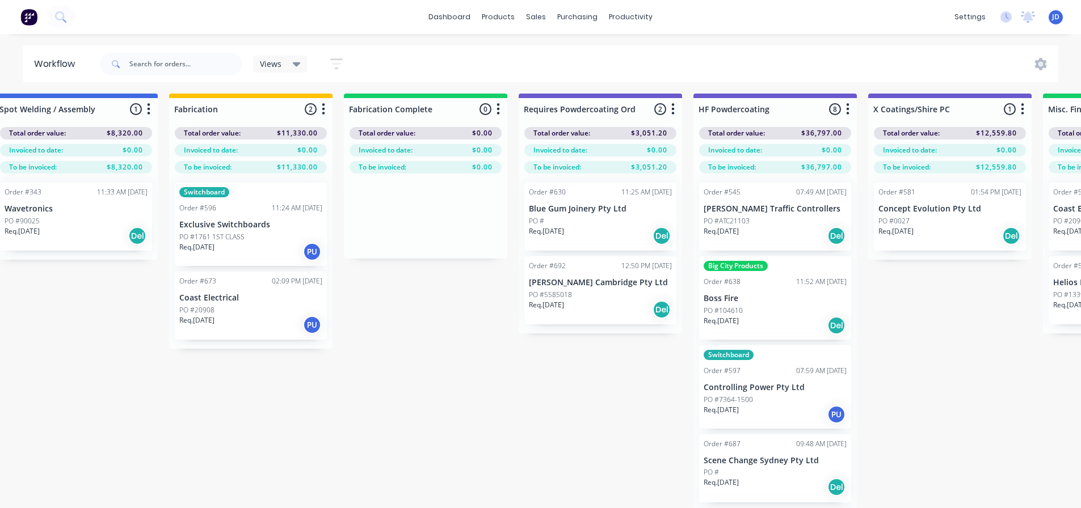
drag, startPoint x: 488, startPoint y: 356, endPoint x: 576, endPoint y: 358, distance: 88.0
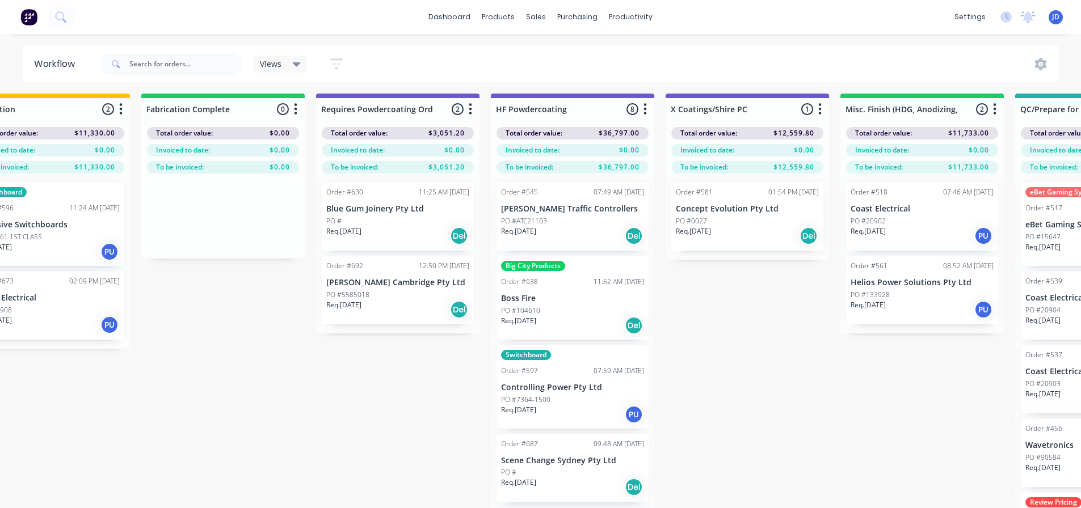
drag, startPoint x: 447, startPoint y: 381, endPoint x: 524, endPoint y: 380, distance: 77.2
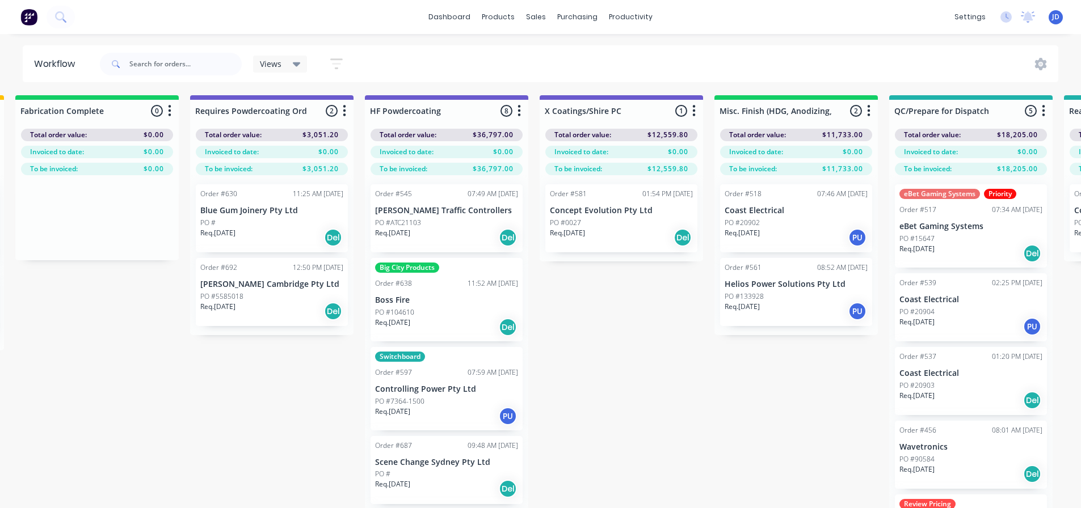
scroll to position [0, 3505]
click at [281, 310] on div "Req. [DATE] Del" at bounding box center [271, 312] width 143 height 19
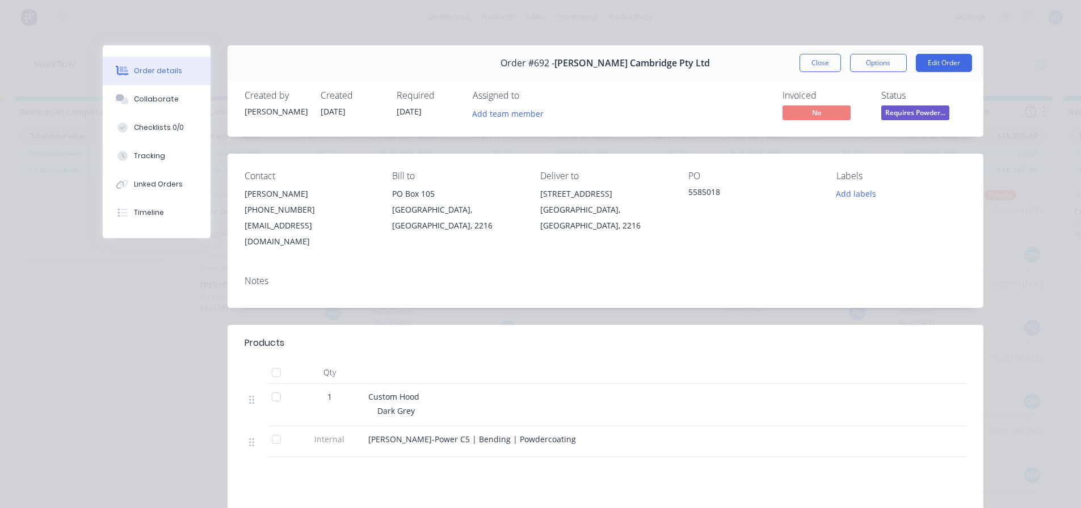
drag, startPoint x: 821, startPoint y: 63, endPoint x: 787, endPoint y: 89, distance: 42.1
click at [821, 63] on button "Close" at bounding box center [820, 63] width 41 height 18
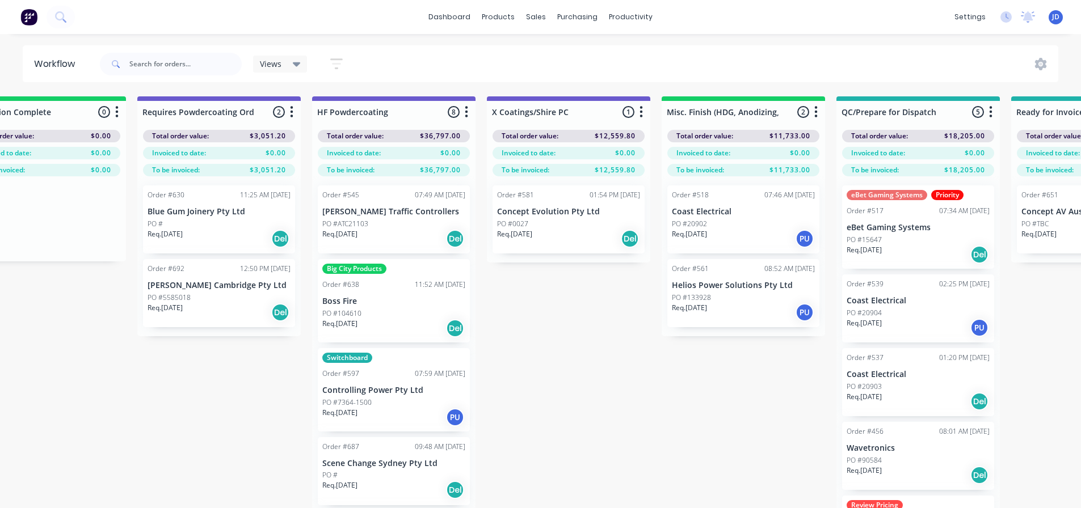
scroll to position [0, 3593]
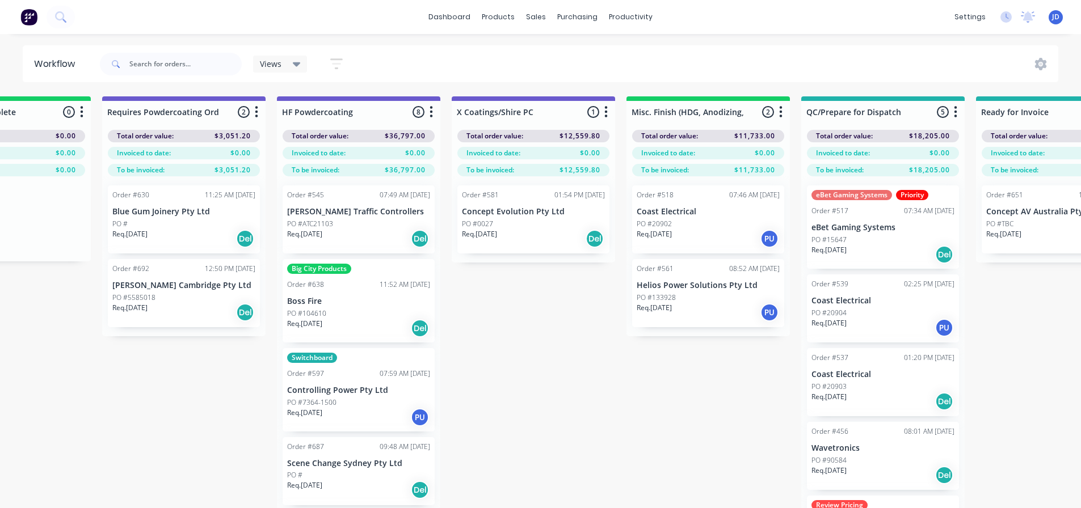
drag, startPoint x: 689, startPoint y: 398, endPoint x: 734, endPoint y: 385, distance: 47.2
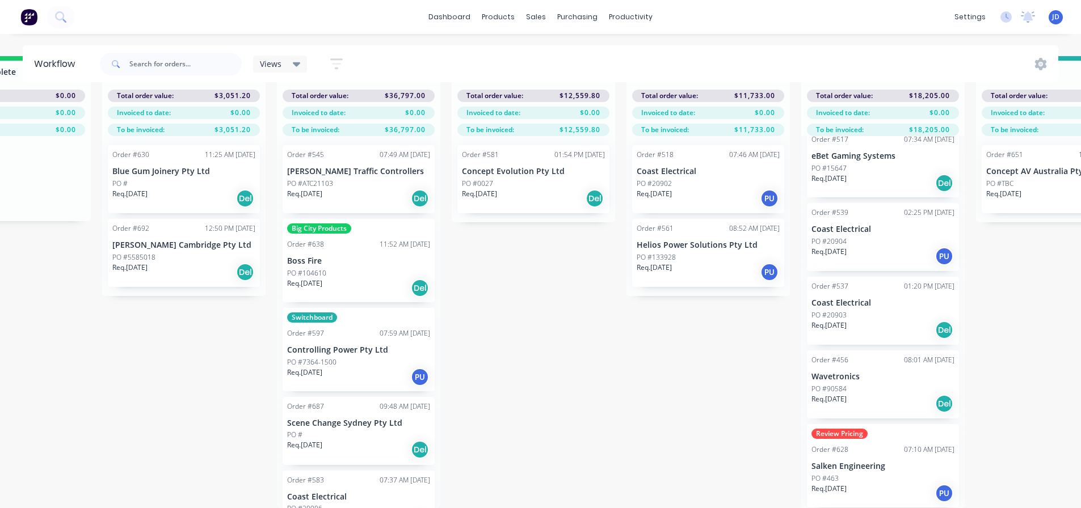
scroll to position [24, 3593]
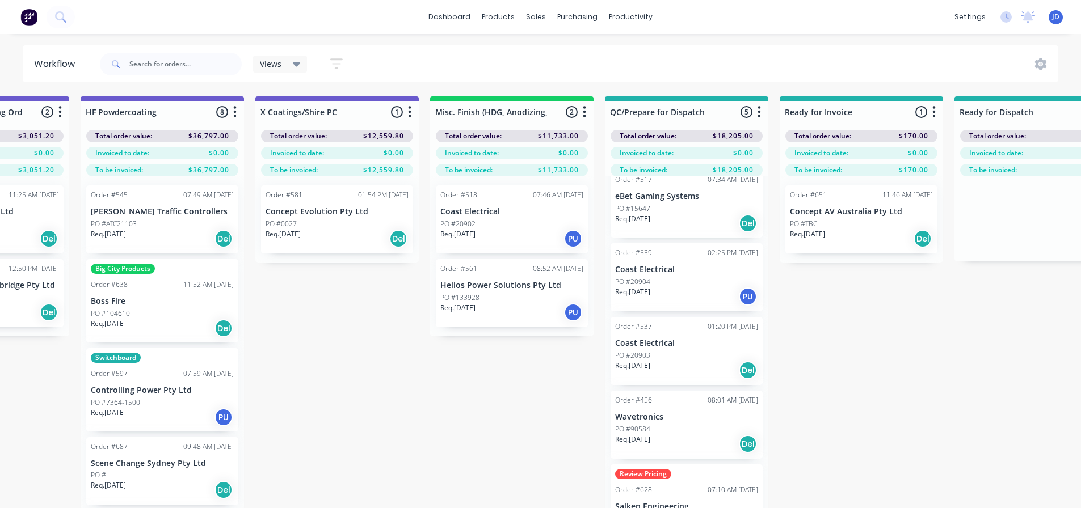
drag, startPoint x: 649, startPoint y: 415, endPoint x: 655, endPoint y: 321, distance: 93.8
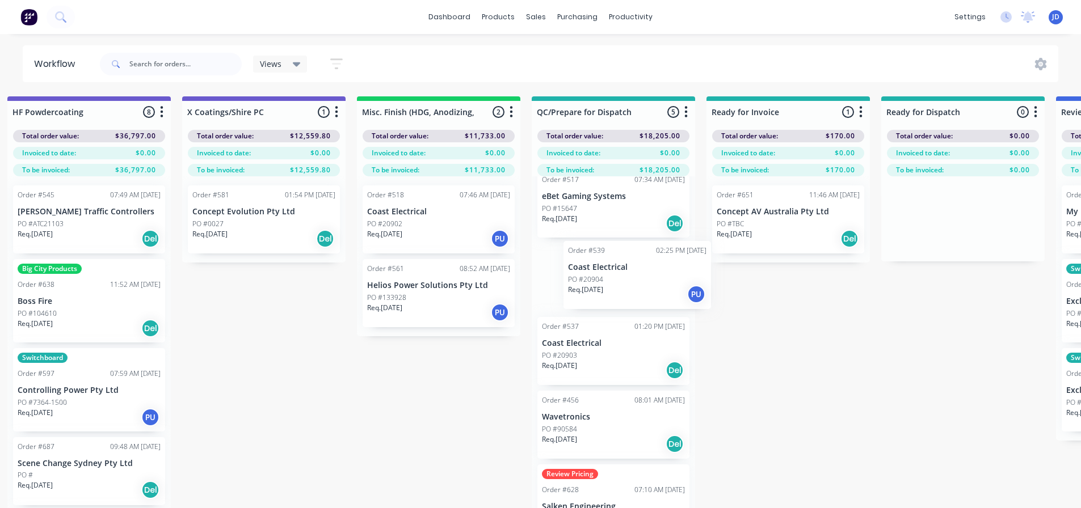
scroll to position [30, 0]
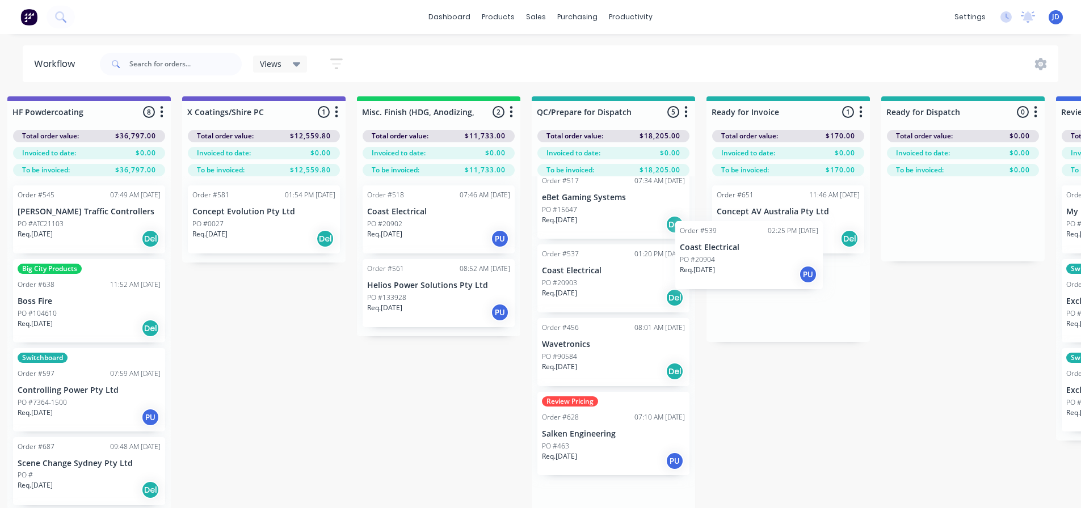
drag, startPoint x: 607, startPoint y: 281, endPoint x: 732, endPoint y: 267, distance: 125.7
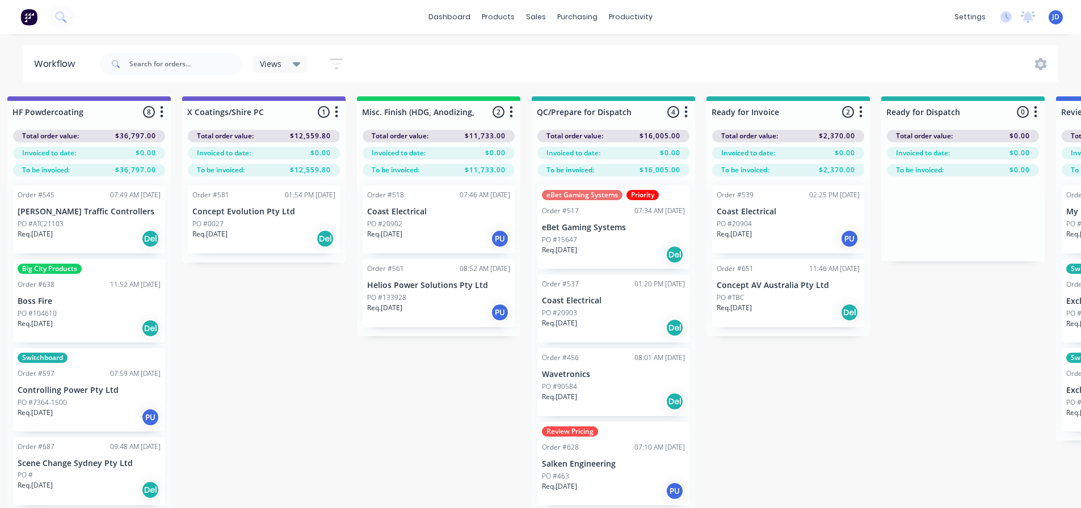
scroll to position [0, 0]
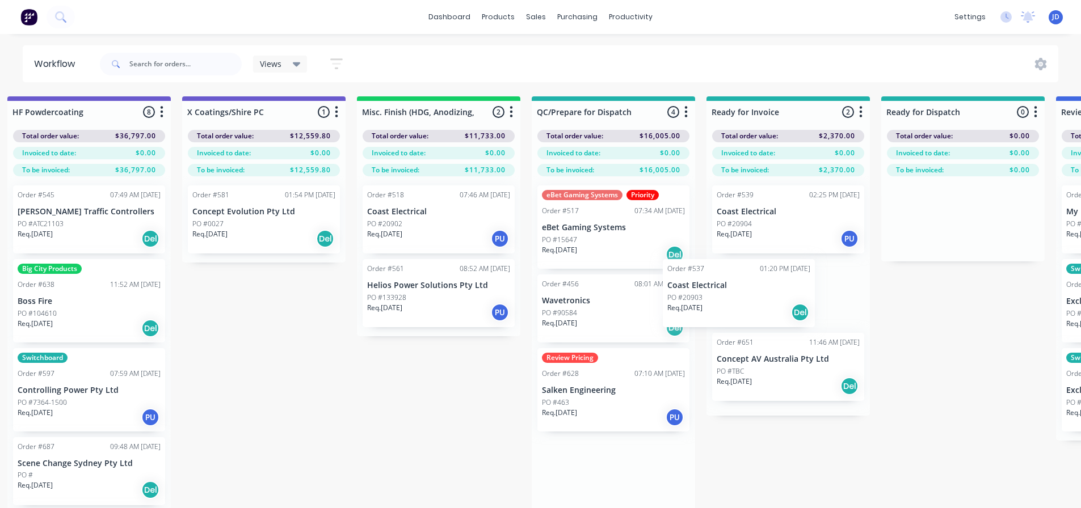
drag, startPoint x: 697, startPoint y: 278, endPoint x: 798, endPoint y: 257, distance: 103.7
click at [612, 221] on div "eBet Gaming Systems Priority Order #517 07:34 AM [DATE] eBet Gaming Systems PO …" at bounding box center [613, 227] width 152 height 83
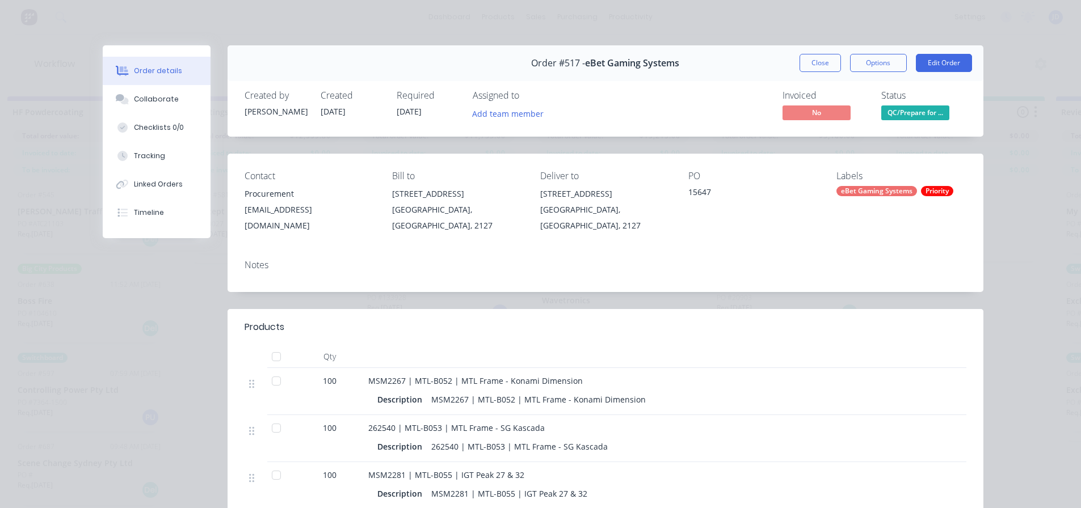
click at [810, 57] on button "Close" at bounding box center [820, 63] width 41 height 18
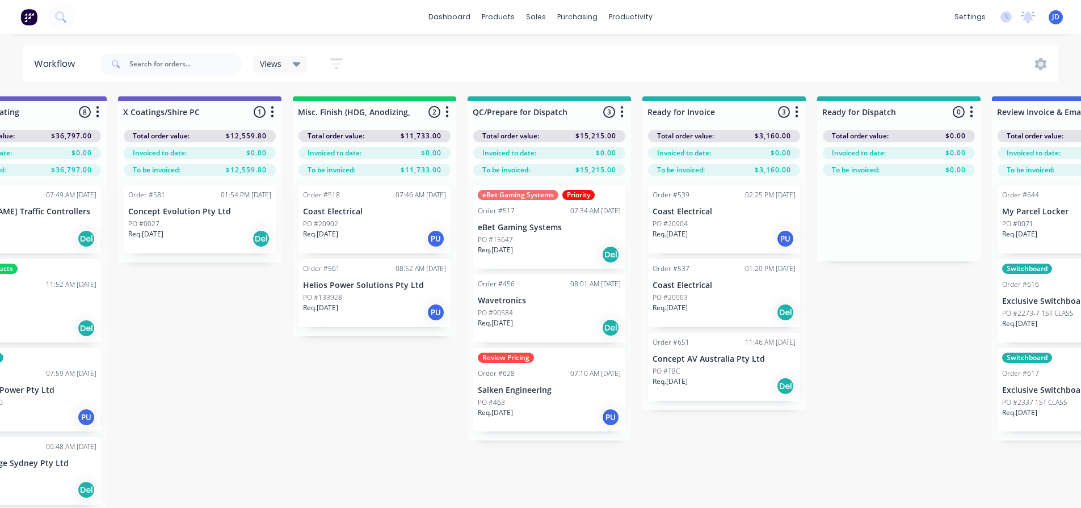
scroll to position [0, 4020]
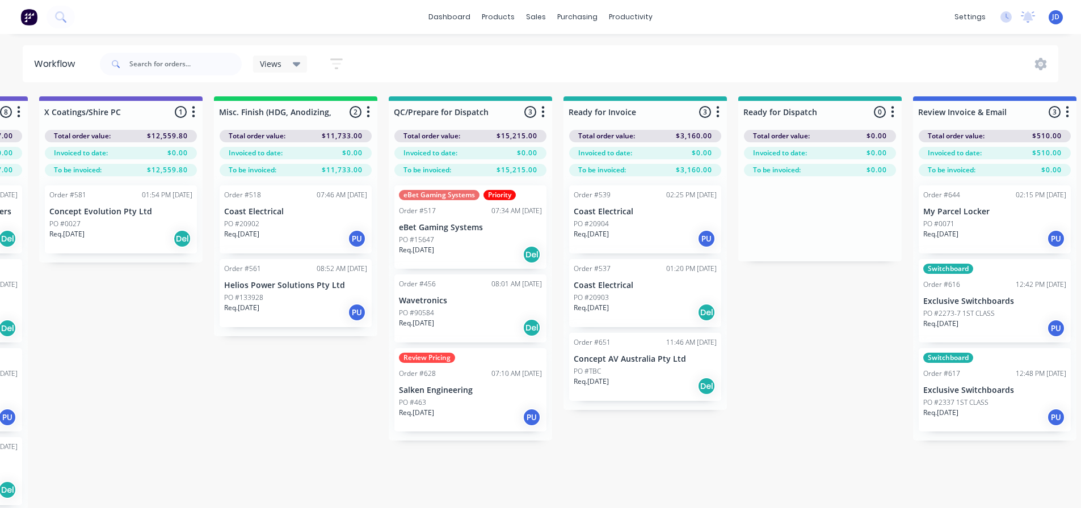
drag, startPoint x: 821, startPoint y: 436, endPoint x: 882, endPoint y: 422, distance: 62.9
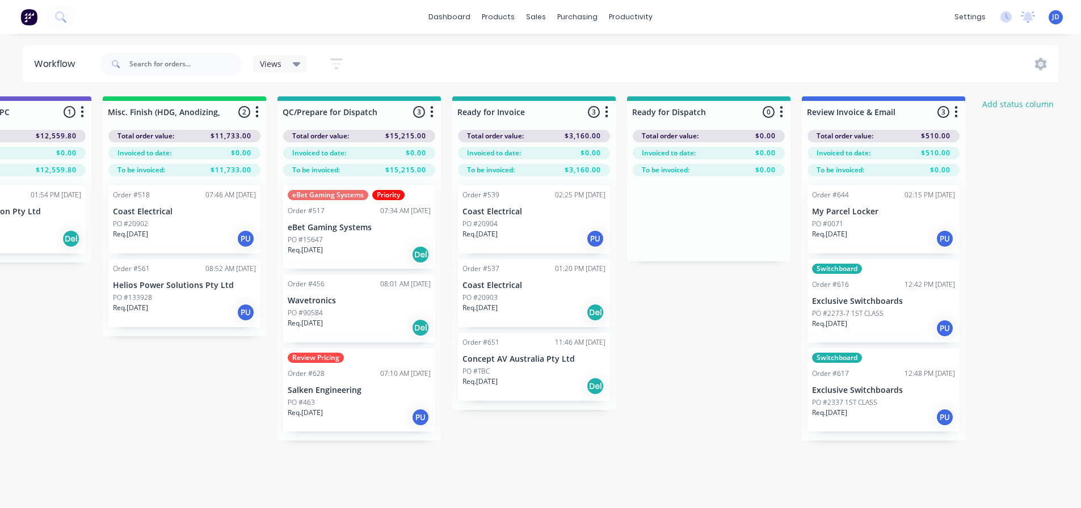
scroll to position [0, 4176]
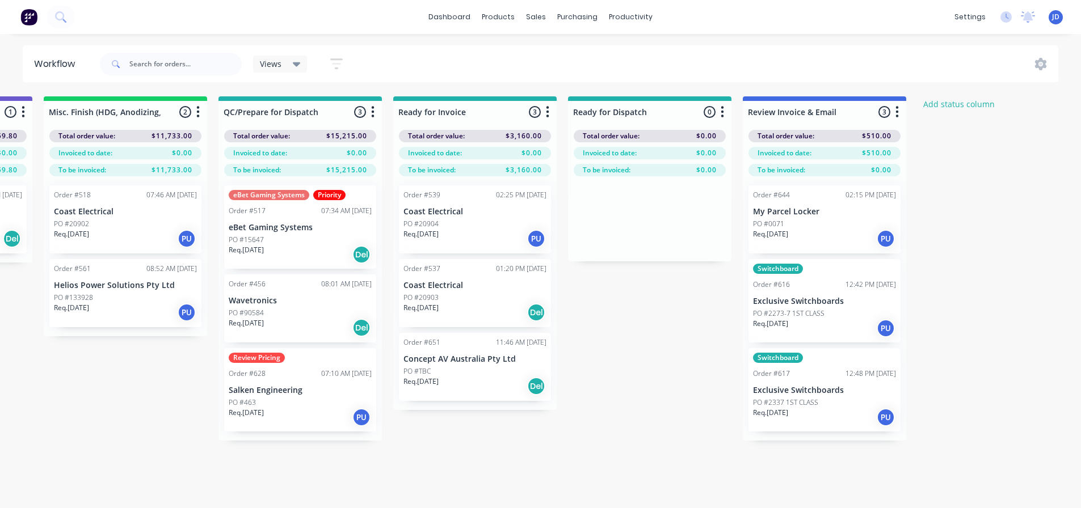
drag, startPoint x: 627, startPoint y: 472, endPoint x: 666, endPoint y: 460, distance: 40.9
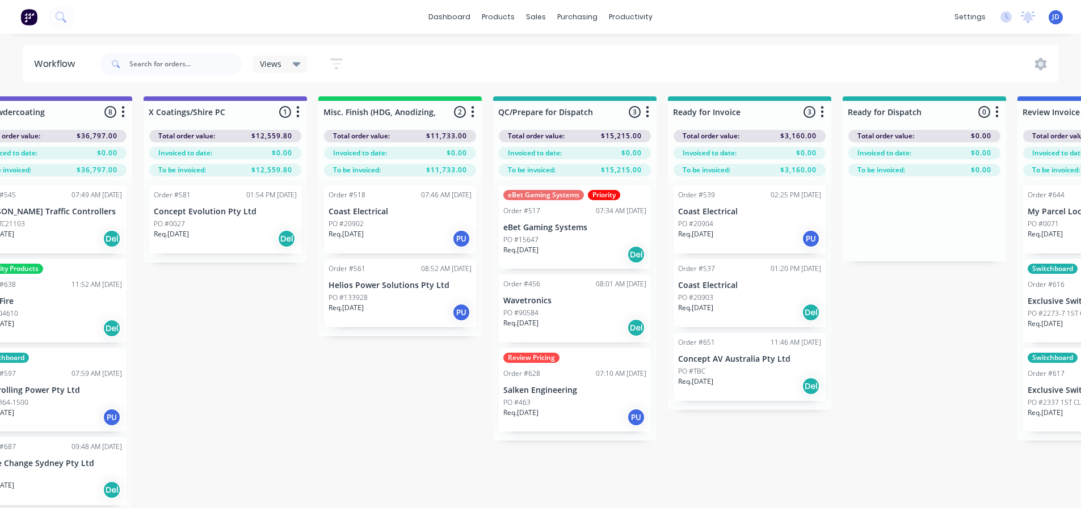
drag, startPoint x: 643, startPoint y: 478, endPoint x: 559, endPoint y: 464, distance: 85.3
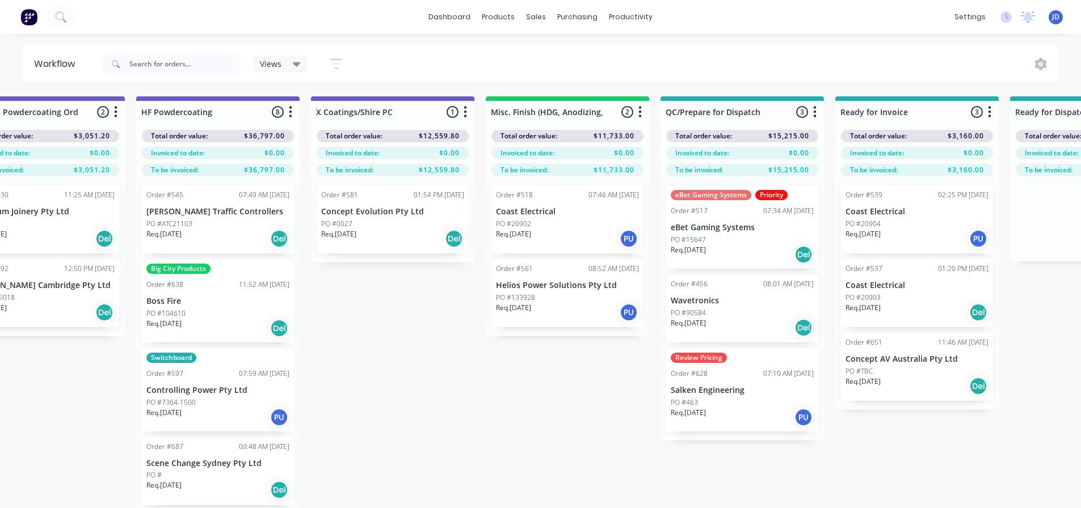
drag, startPoint x: 409, startPoint y: 376, endPoint x: 343, endPoint y: 352, distance: 70.0
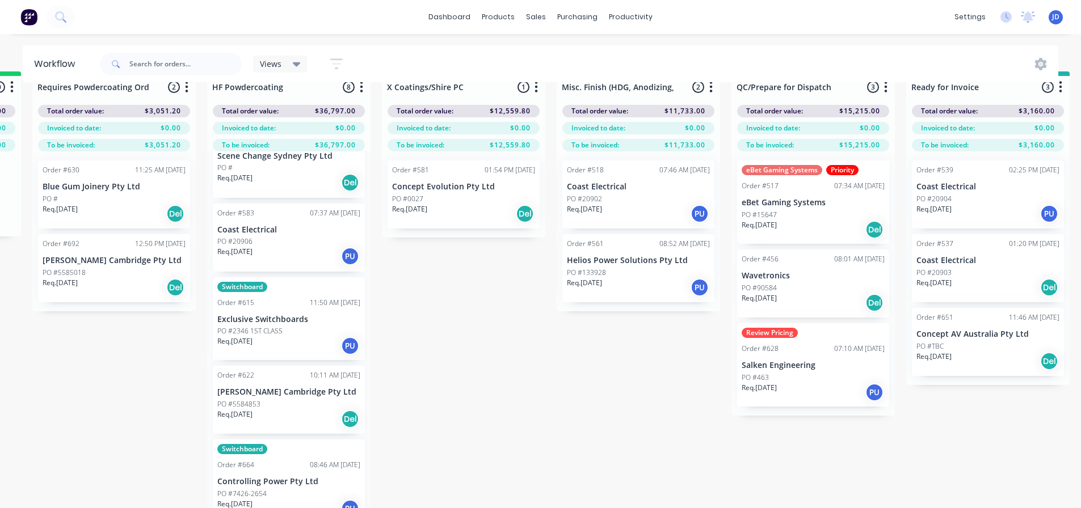
scroll to position [49, 3663]
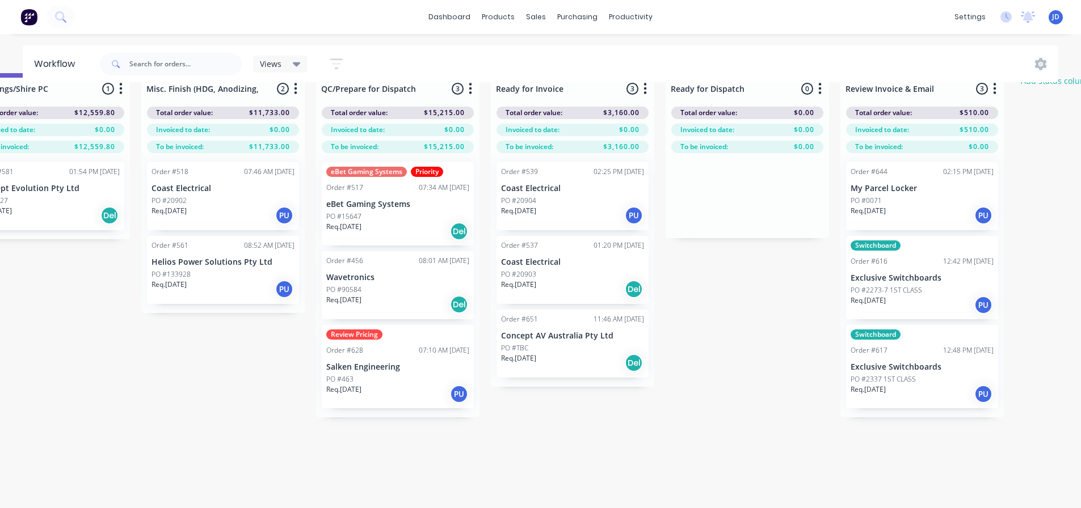
drag, startPoint x: 623, startPoint y: 430, endPoint x: 675, endPoint y: 419, distance: 53.2
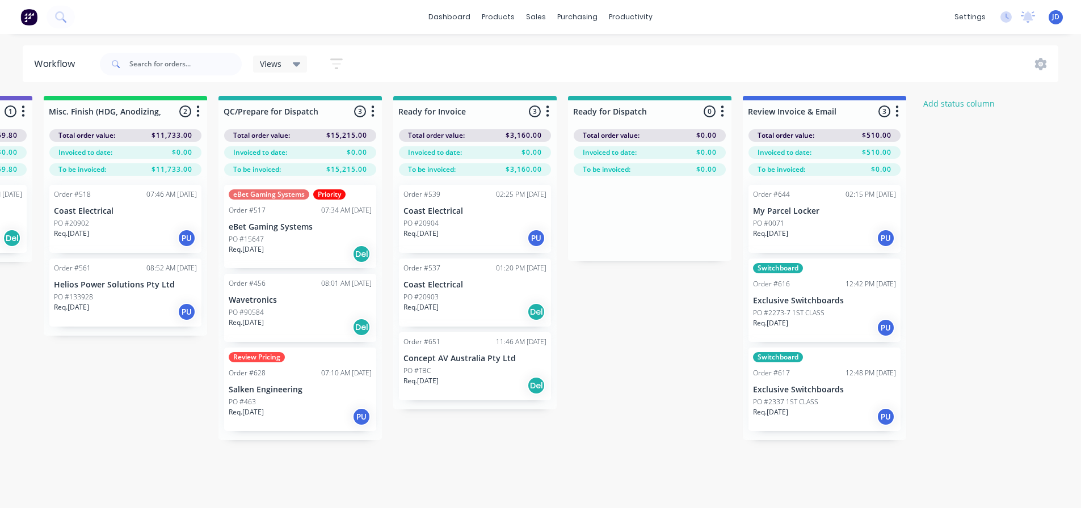
scroll to position [0, 4176]
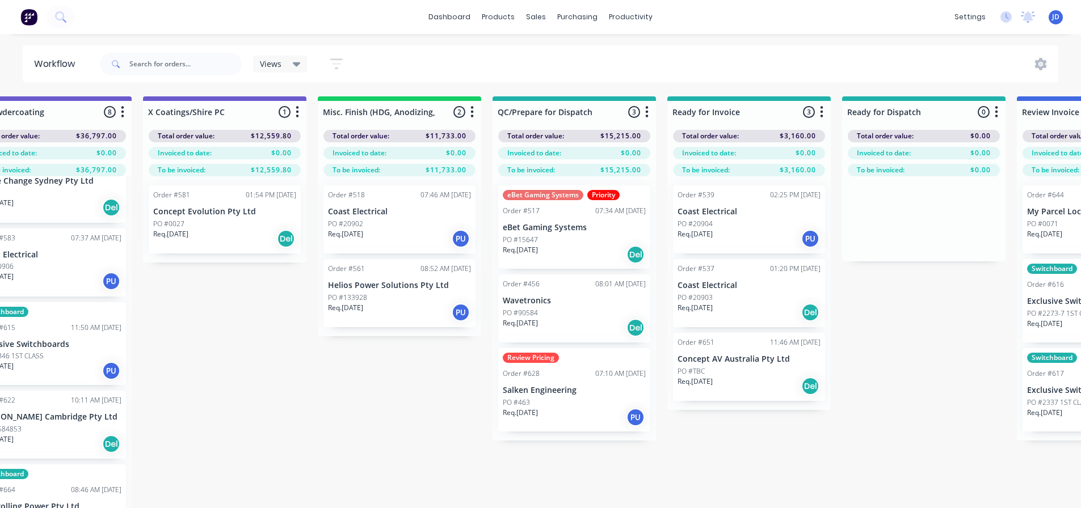
drag, startPoint x: 677, startPoint y: 466, endPoint x: 596, endPoint y: 465, distance: 80.6
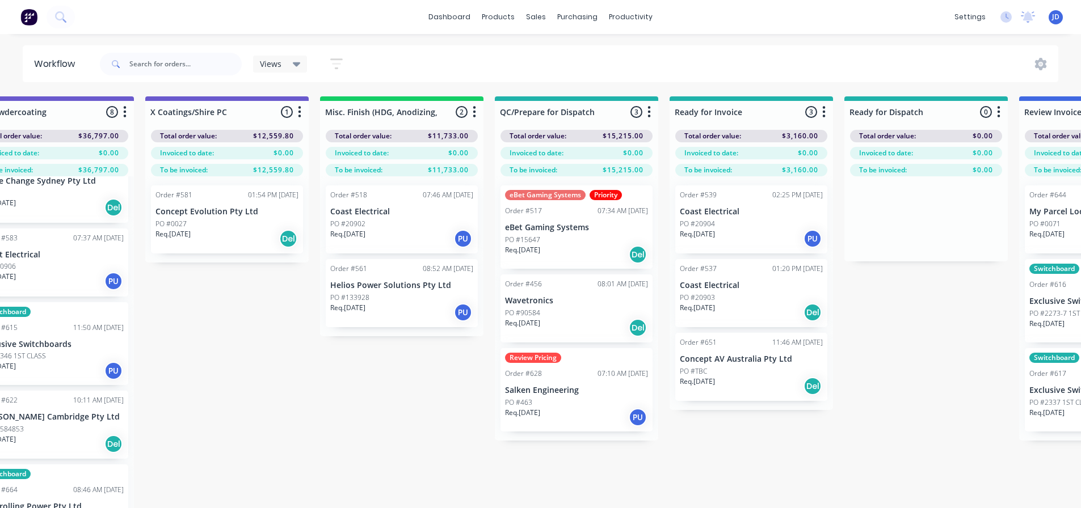
scroll to position [0, 3899]
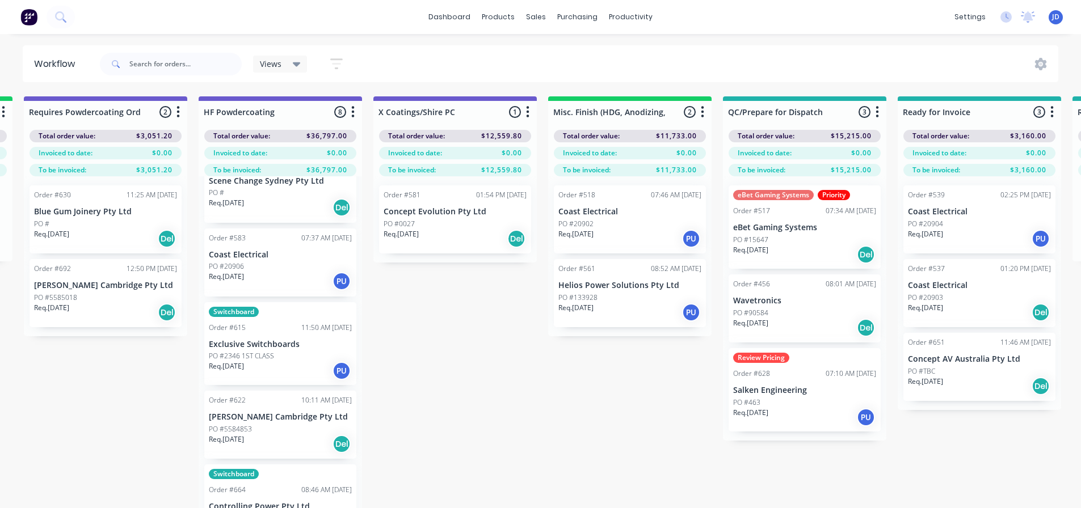
drag, startPoint x: 414, startPoint y: 369, endPoint x: 388, endPoint y: 369, distance: 26.1
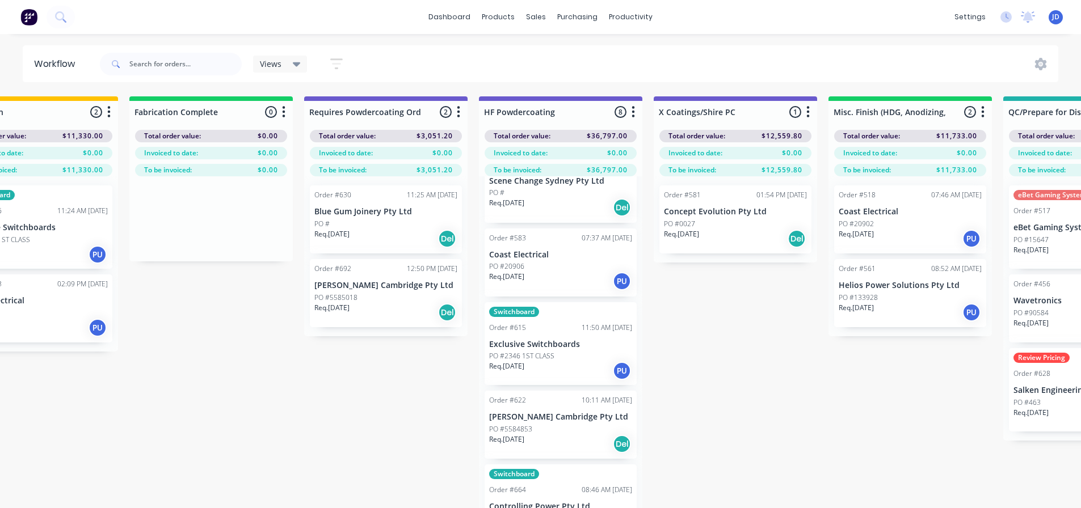
scroll to position [0, 2665]
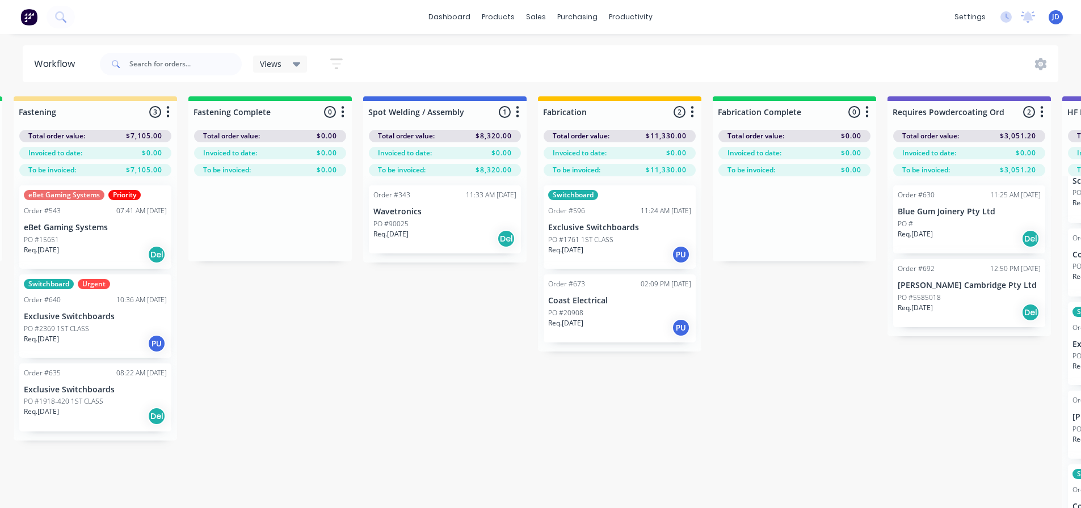
drag, startPoint x: 451, startPoint y: 426, endPoint x: 302, endPoint y: 418, distance: 148.9
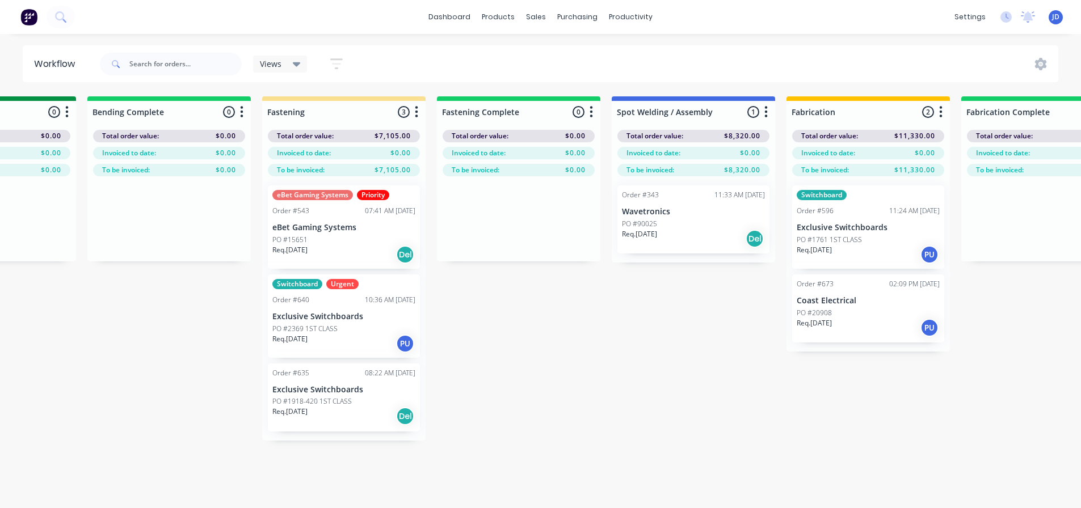
scroll to position [0, 2032]
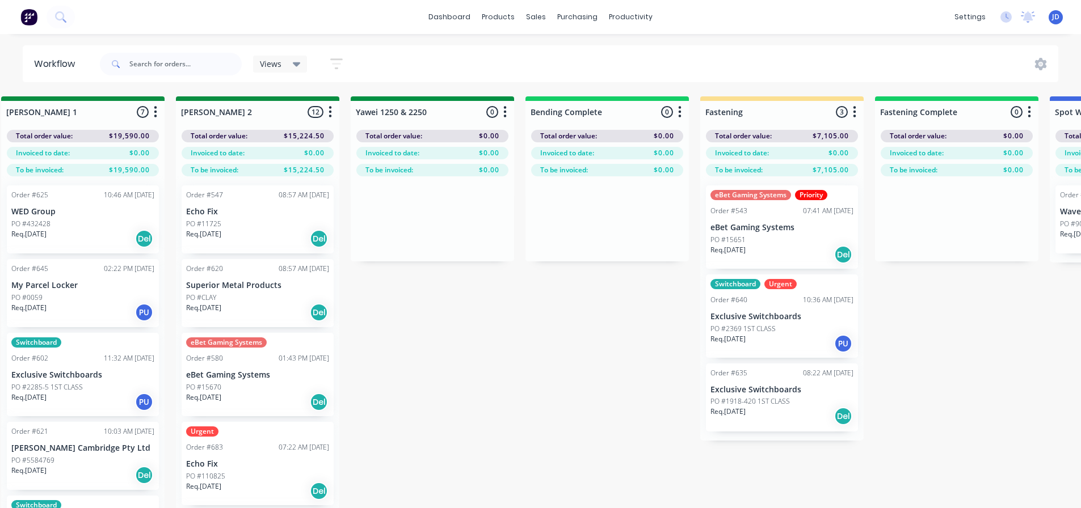
drag, startPoint x: 590, startPoint y: 419, endPoint x: 454, endPoint y: 414, distance: 135.8
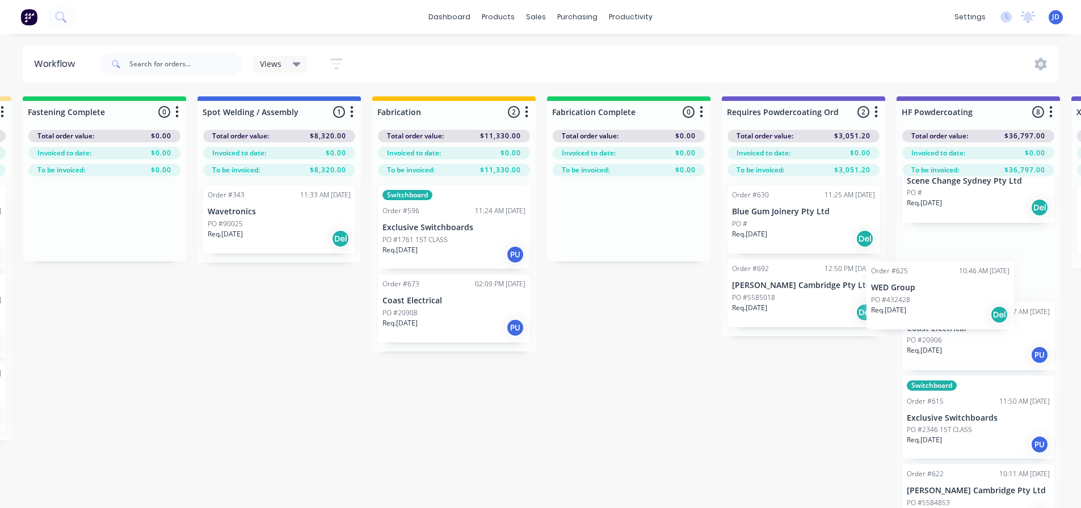
scroll to position [0, 3065]
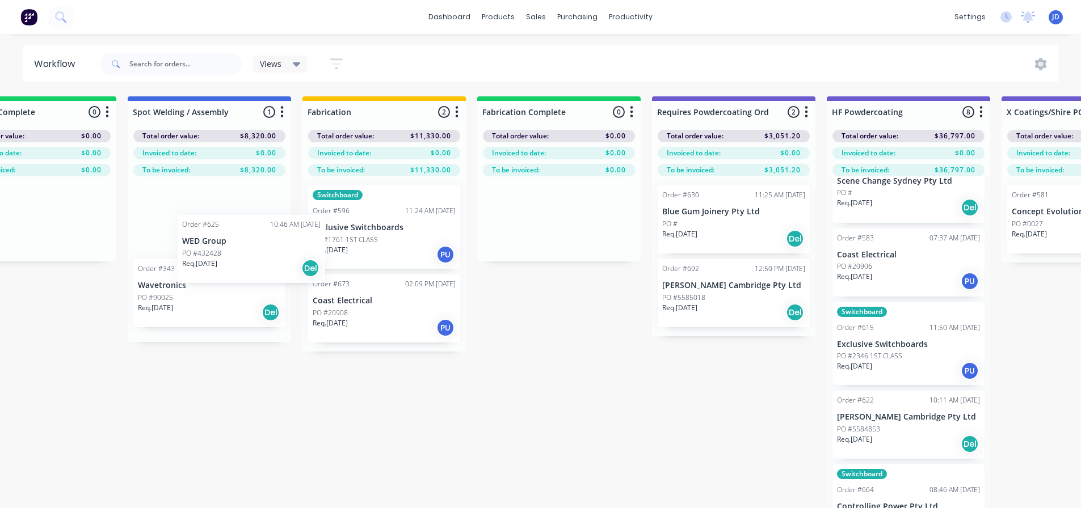
drag, startPoint x: 226, startPoint y: 232, endPoint x: 222, endPoint y: 242, distance: 11.0
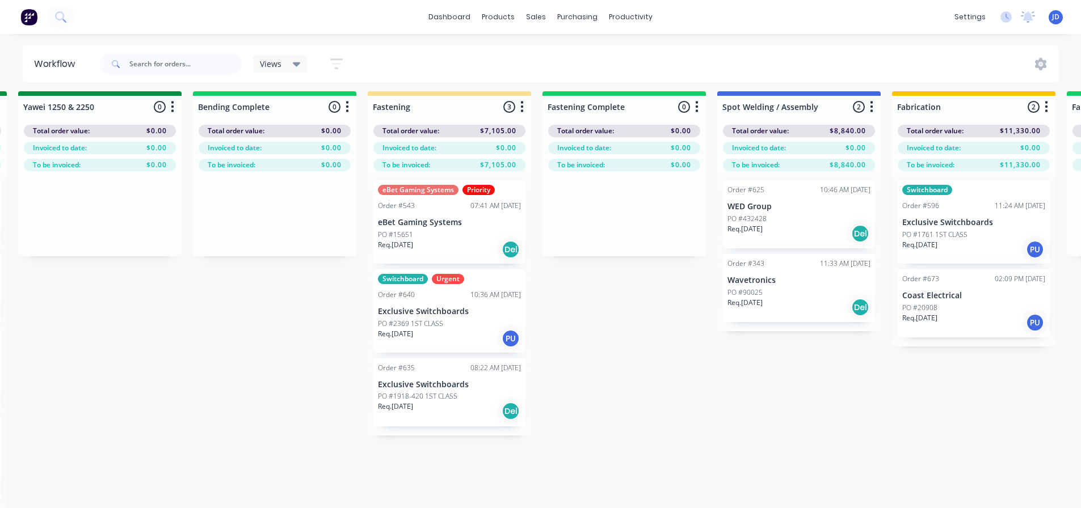
drag, startPoint x: 341, startPoint y: 362, endPoint x: 260, endPoint y: 367, distance: 80.7
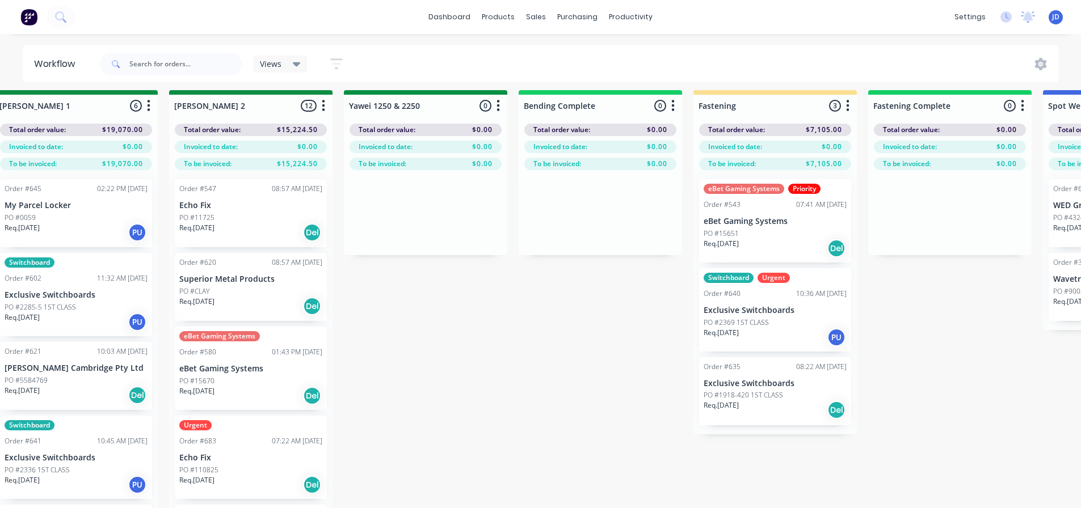
scroll to position [6, 2015]
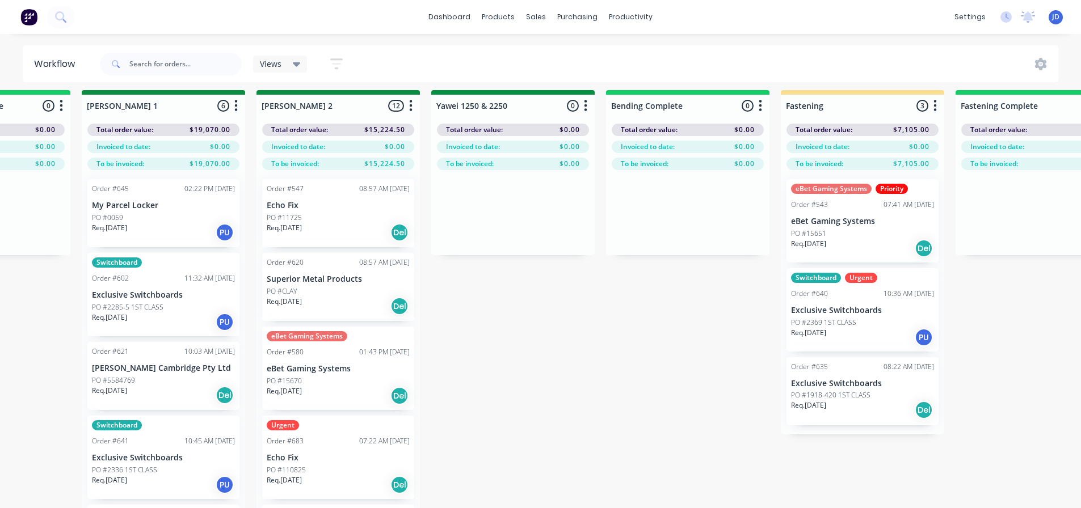
drag, startPoint x: 426, startPoint y: 389, endPoint x: 342, endPoint y: 371, distance: 85.8
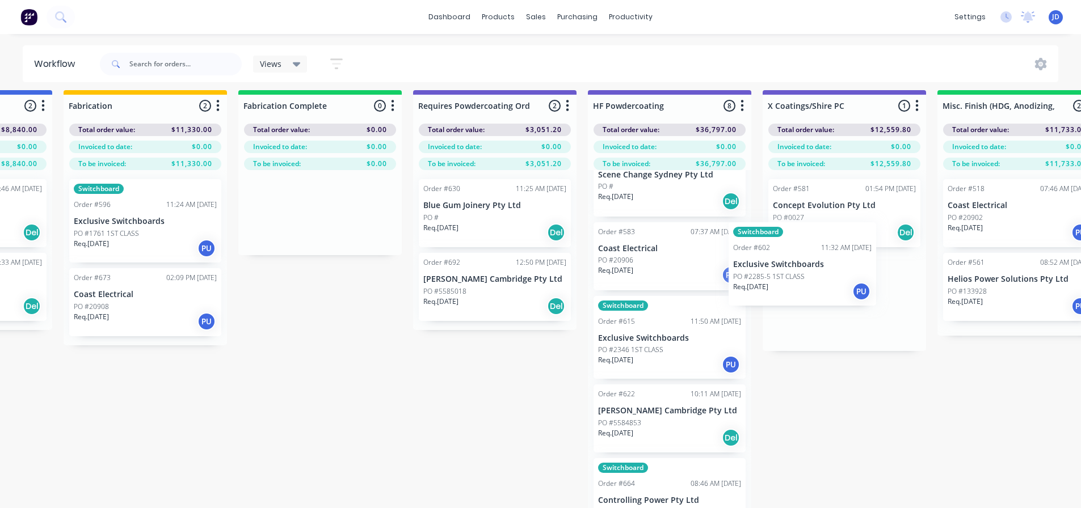
scroll to position [6, 3283]
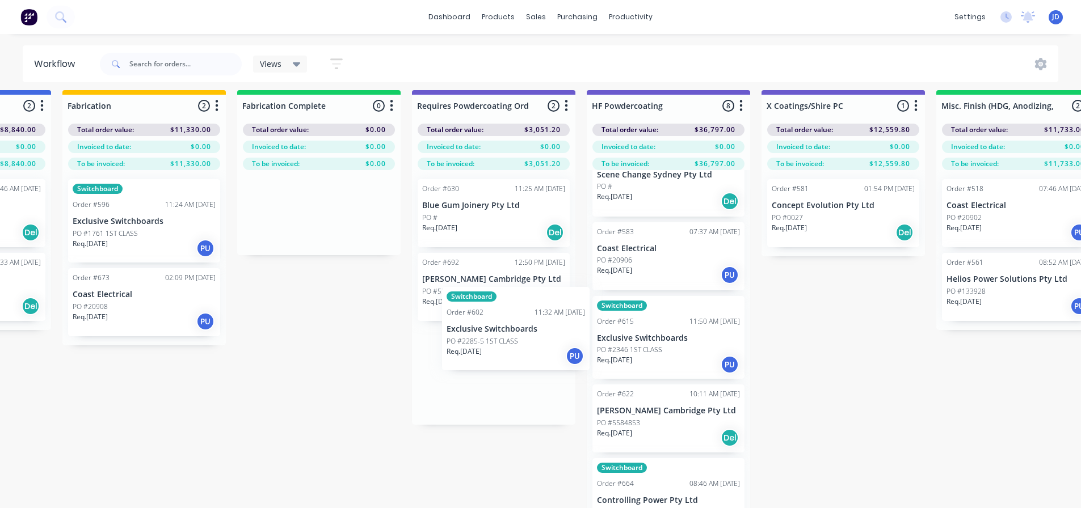
drag, startPoint x: 218, startPoint y: 305, endPoint x: 507, endPoint y: 304, distance: 288.3
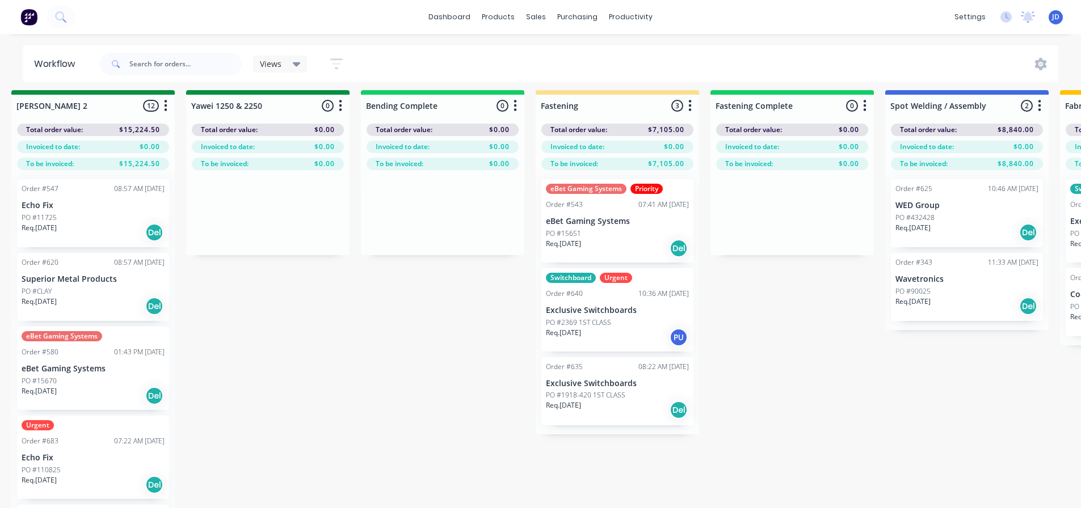
drag, startPoint x: 419, startPoint y: 374, endPoint x: 404, endPoint y: 370, distance: 16.4
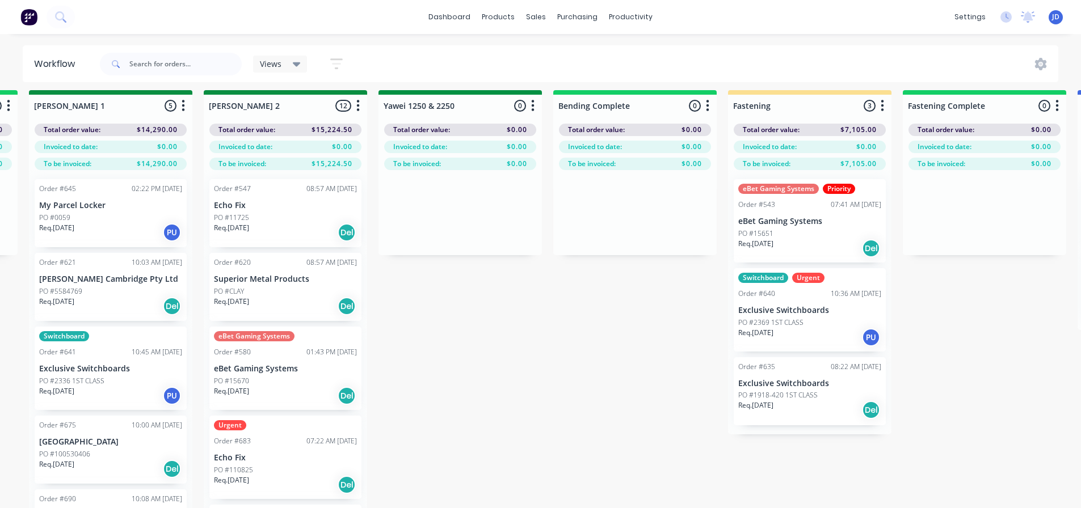
drag, startPoint x: 544, startPoint y: 377, endPoint x: 487, endPoint y: 367, distance: 58.1
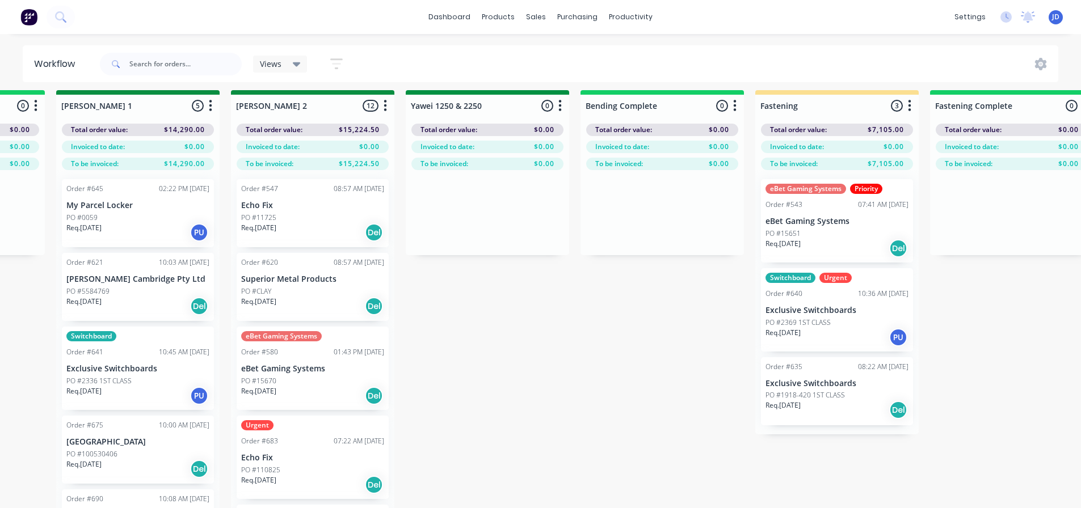
scroll to position [16, 0]
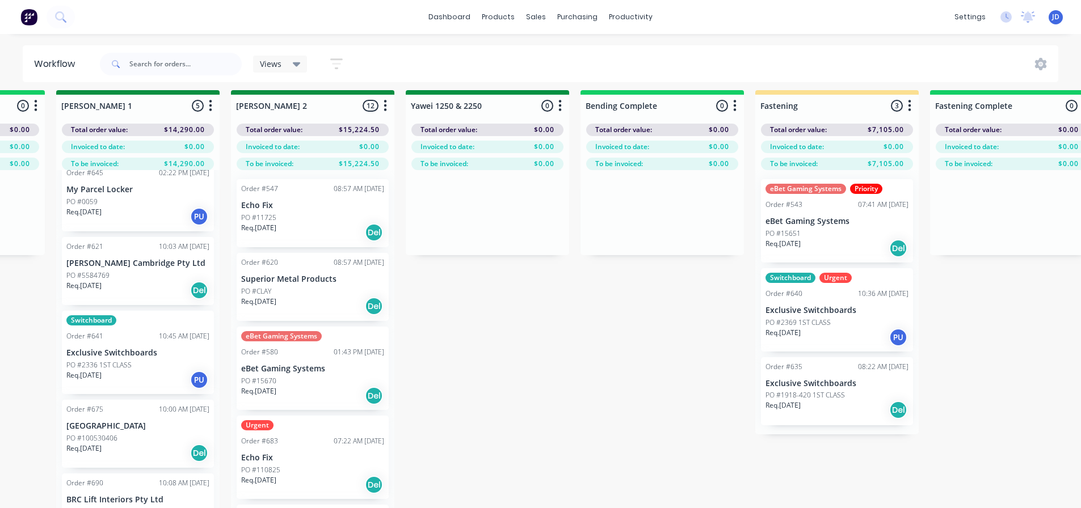
click at [118, 367] on p "PO #2336 1ST CLASS" at bounding box center [98, 365] width 65 height 10
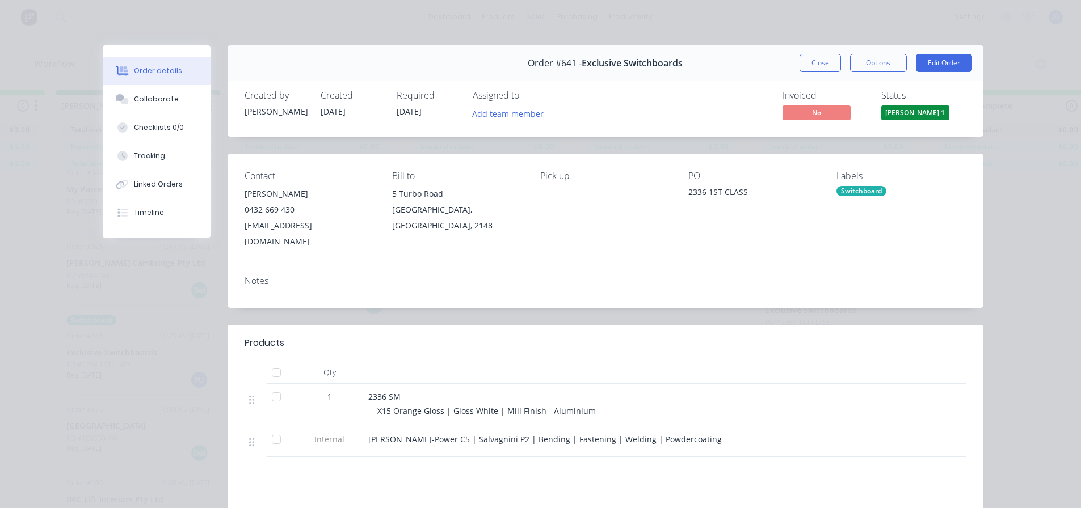
click at [807, 70] on button "Close" at bounding box center [820, 63] width 41 height 18
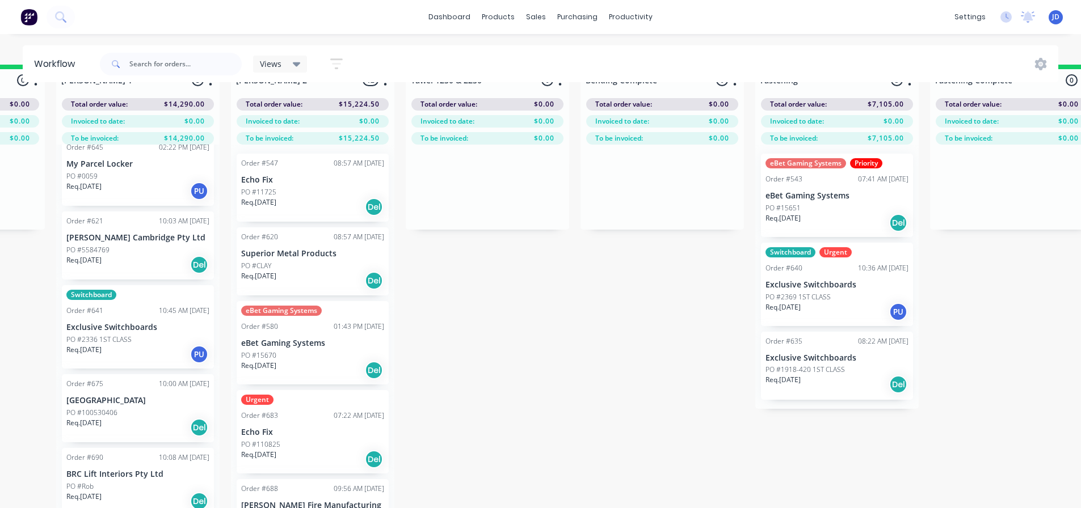
scroll to position [49, 2066]
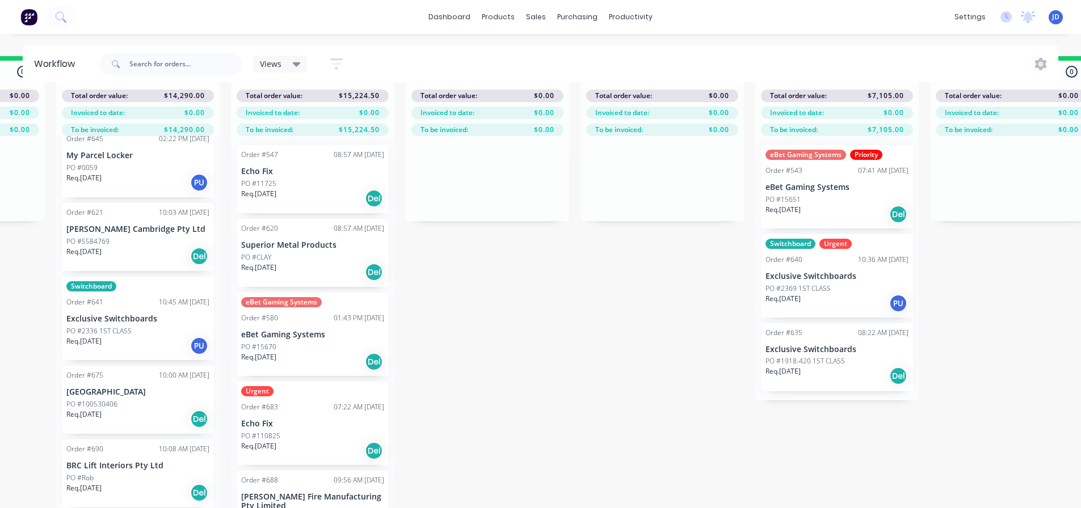
click at [671, 241] on div "On Hold 1 Status colour #FF4949 hex #FF4949 Save Cancel Notifications Email SMS…" at bounding box center [518, 282] width 5184 height 452
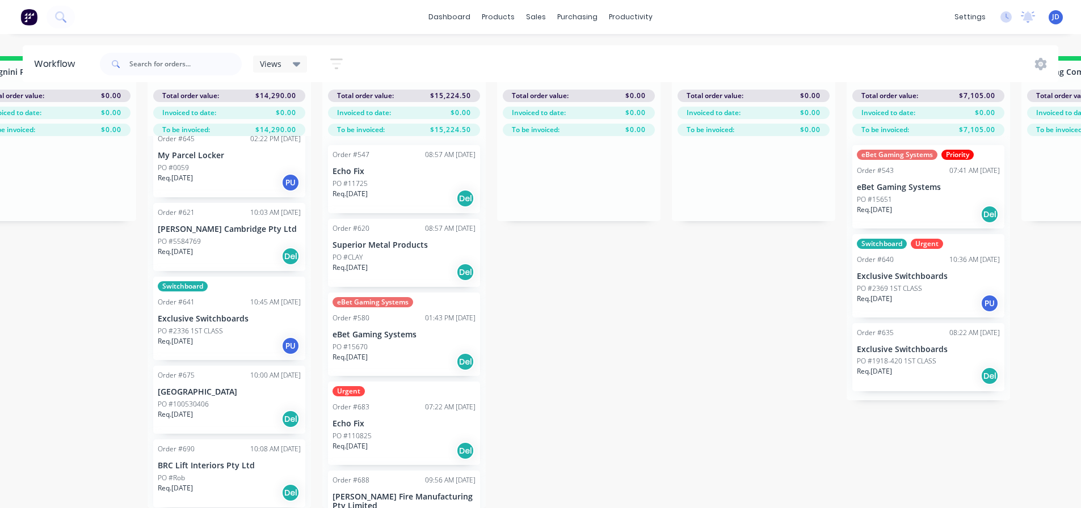
drag, startPoint x: 563, startPoint y: 311, endPoint x: 497, endPoint y: 293, distance: 68.7
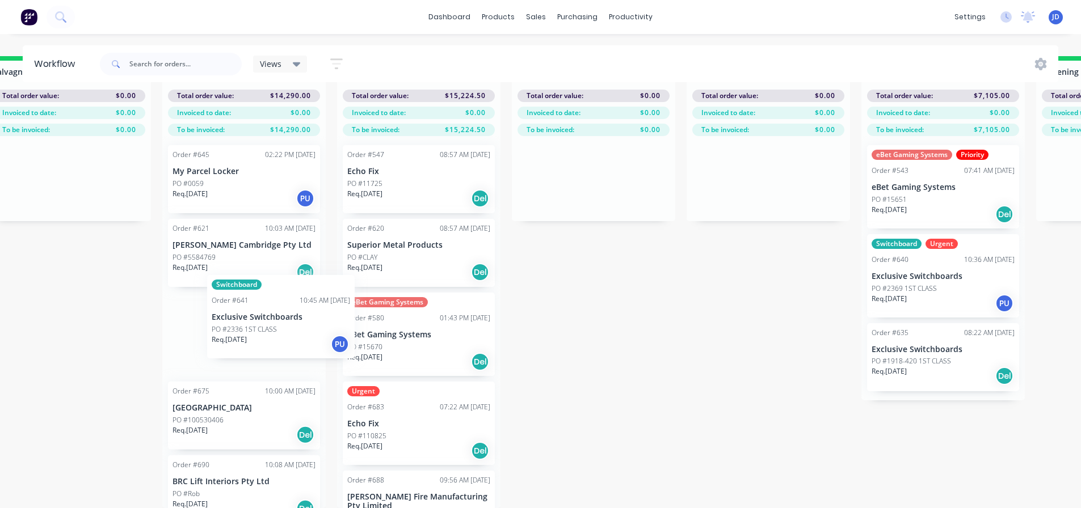
scroll to position [49, 1957]
drag, startPoint x: 283, startPoint y: 346, endPoint x: 414, endPoint y: 259, distance: 157.2
click at [413, 267] on div "On Hold 1 Status colour #FF4949 hex #FF4949 Save Cancel Notifications Email SMS…" at bounding box center [626, 282] width 5184 height 452
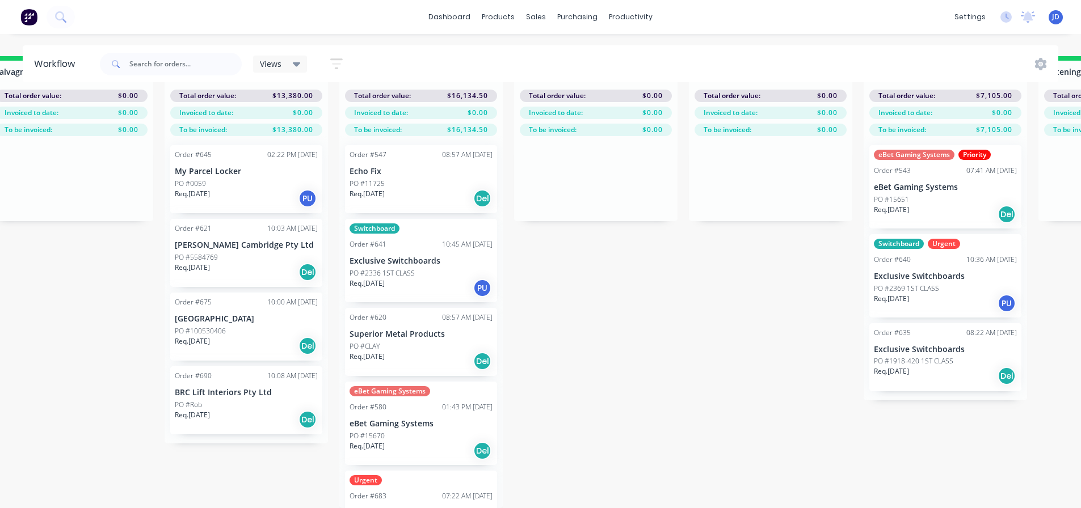
click at [234, 271] on div "Req. [DATE] Del" at bounding box center [246, 272] width 143 height 19
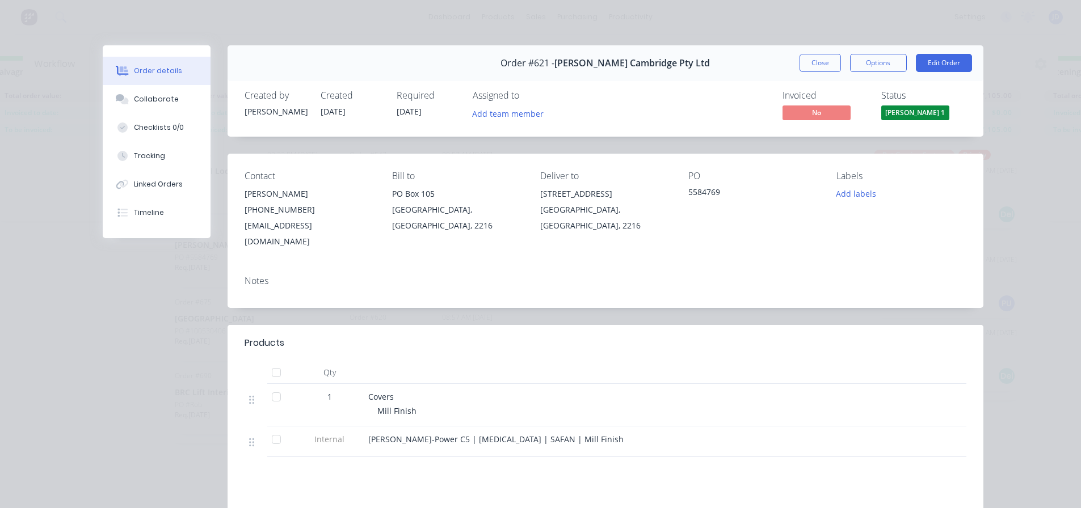
click at [788, 68] on div "Order #621 - [PERSON_NAME] Cambridge Pty Ltd Close Options Edit Order" at bounding box center [606, 63] width 756 height 36
click at [802, 68] on button "Close" at bounding box center [820, 63] width 41 height 18
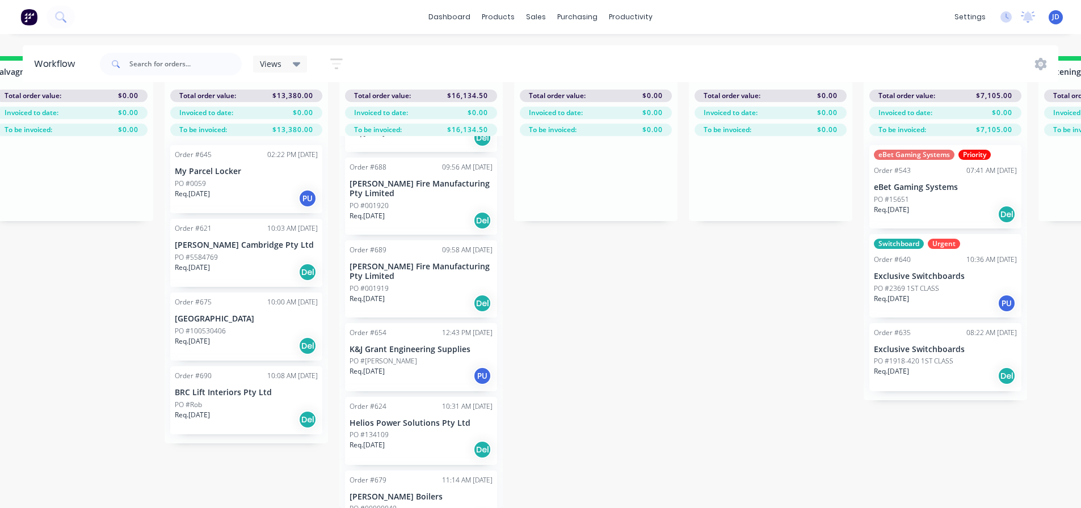
scroll to position [371, 0]
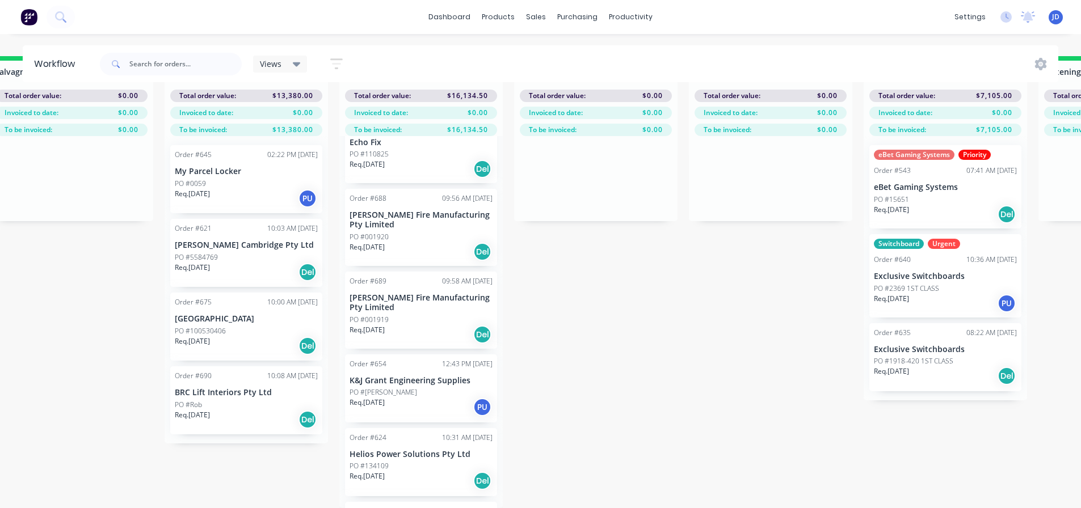
click at [426, 472] on div "Req. [DATE] Del" at bounding box center [421, 481] width 143 height 19
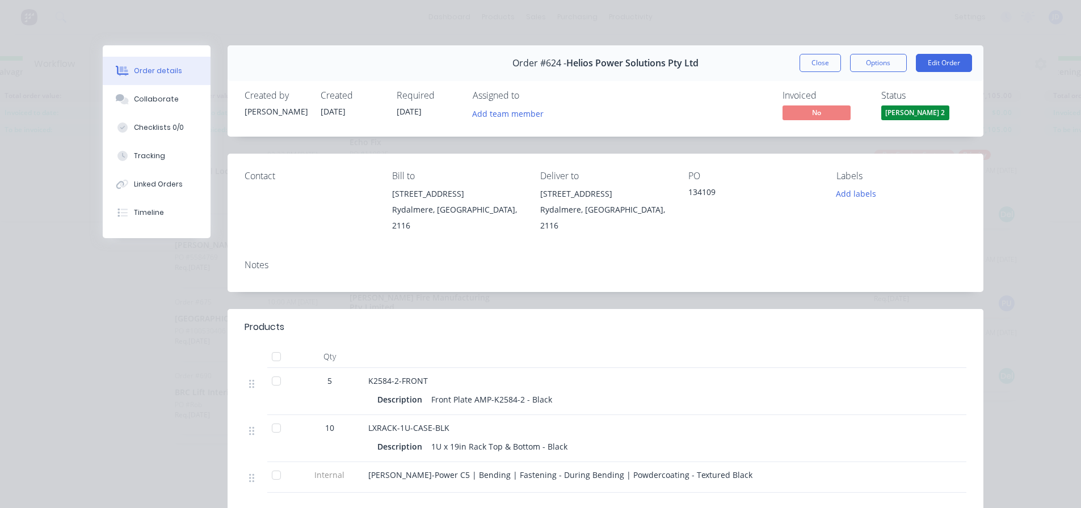
click at [806, 64] on button "Close" at bounding box center [820, 63] width 41 height 18
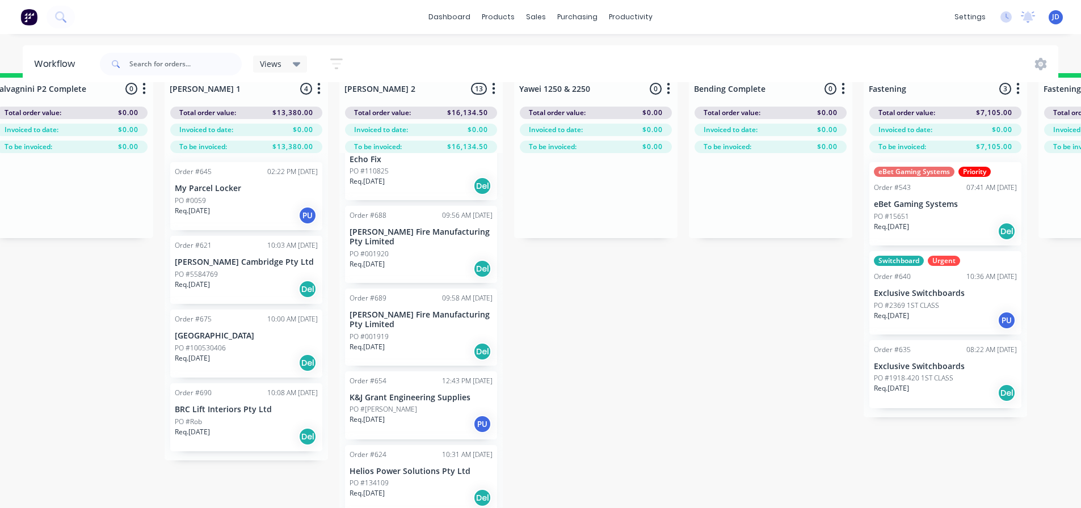
scroll to position [0, 1957]
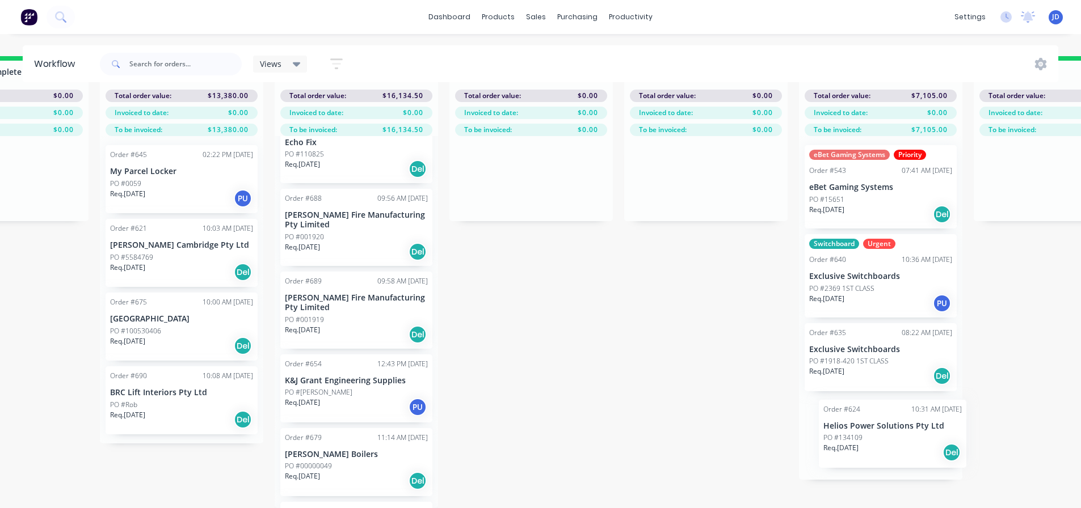
drag, startPoint x: 376, startPoint y: 502, endPoint x: 837, endPoint y: 422, distance: 468.2
click at [851, 432] on div "On Hold 1 Status colour #FF4949 hex #FF4949 Save Cancel Notifications Email SMS…" at bounding box center [561, 282] width 5184 height 452
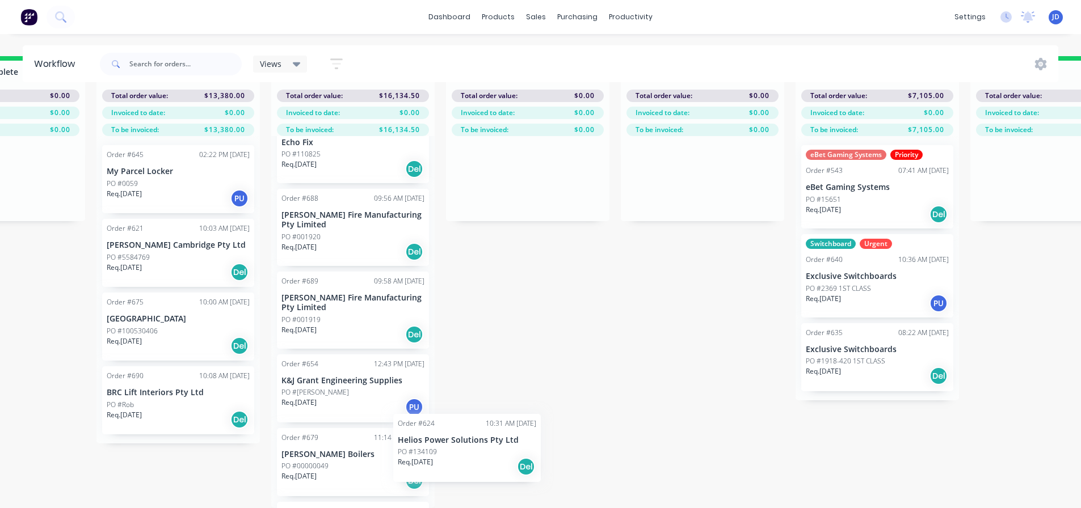
scroll to position [372, 0]
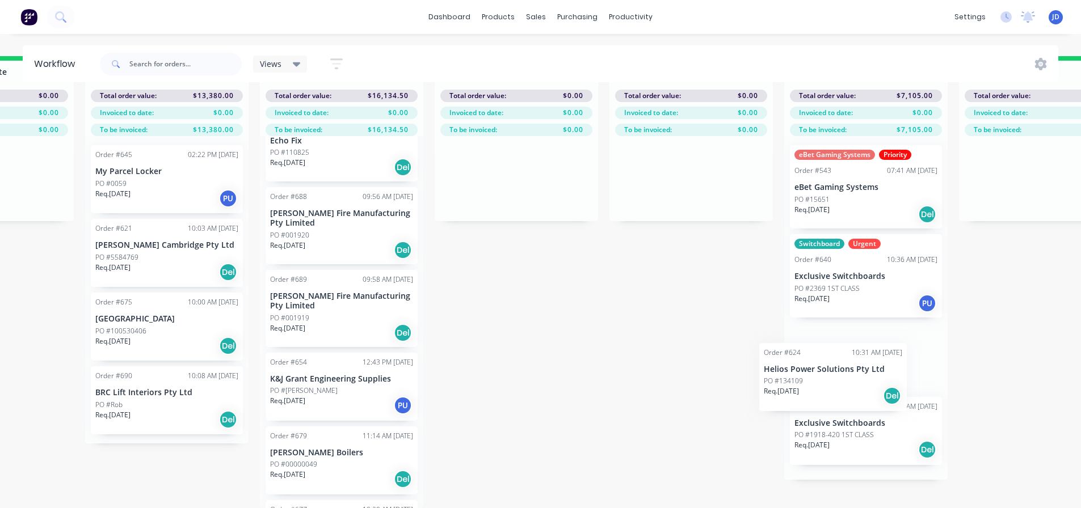
drag, startPoint x: 409, startPoint y: 469, endPoint x: 803, endPoint y: 390, distance: 401.7
click at [807, 390] on div "On Hold 1 Status colour #FF4949 hex #FF4949 Save Cancel Notifications Email SMS…" at bounding box center [547, 282] width 5184 height 452
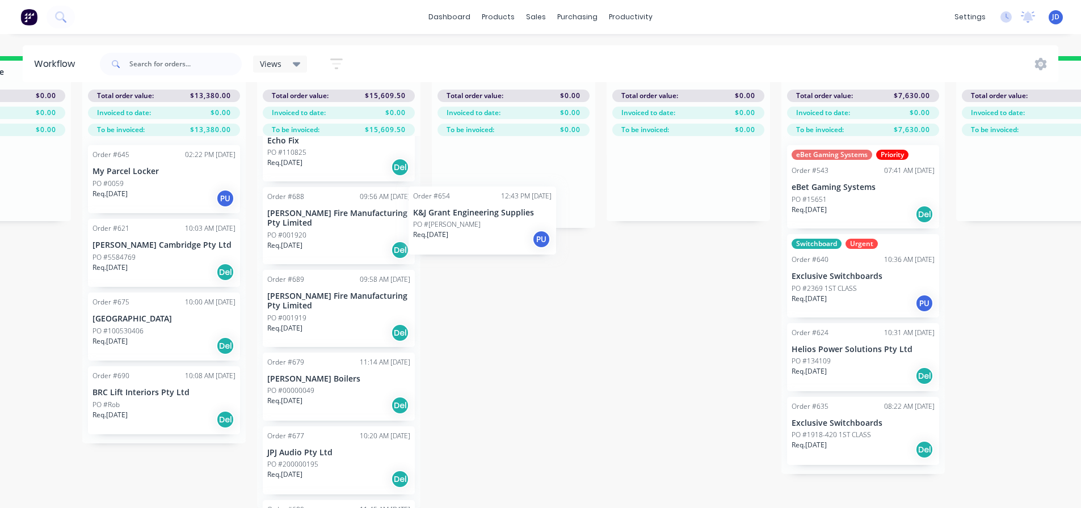
drag, startPoint x: 321, startPoint y: 386, endPoint x: 481, endPoint y: 176, distance: 264.0
click at [481, 176] on div "On Hold 1 Status colour #FF4949 hex #FF4949 Save Cancel Notifications Email SMS…" at bounding box center [544, 282] width 5184 height 452
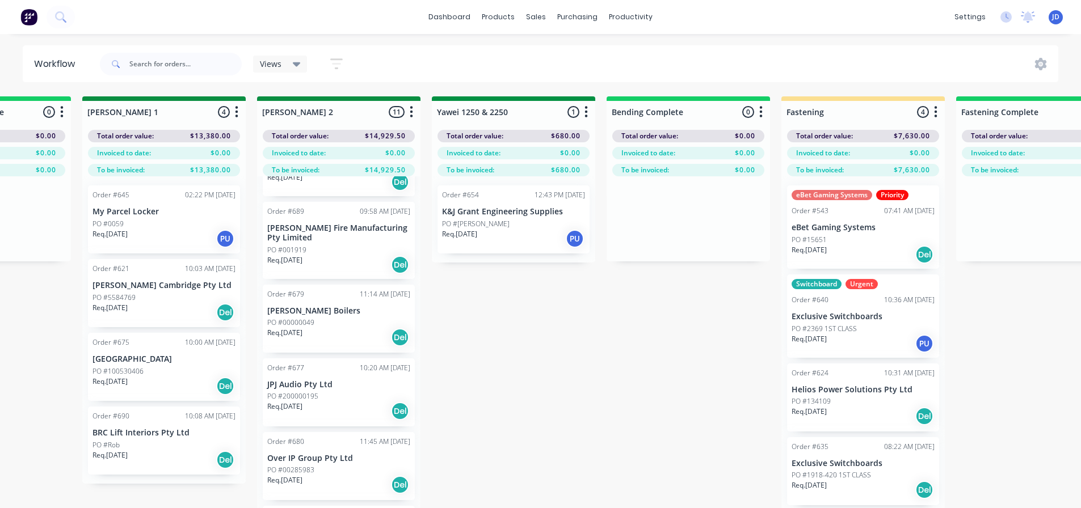
scroll to position [507, 0]
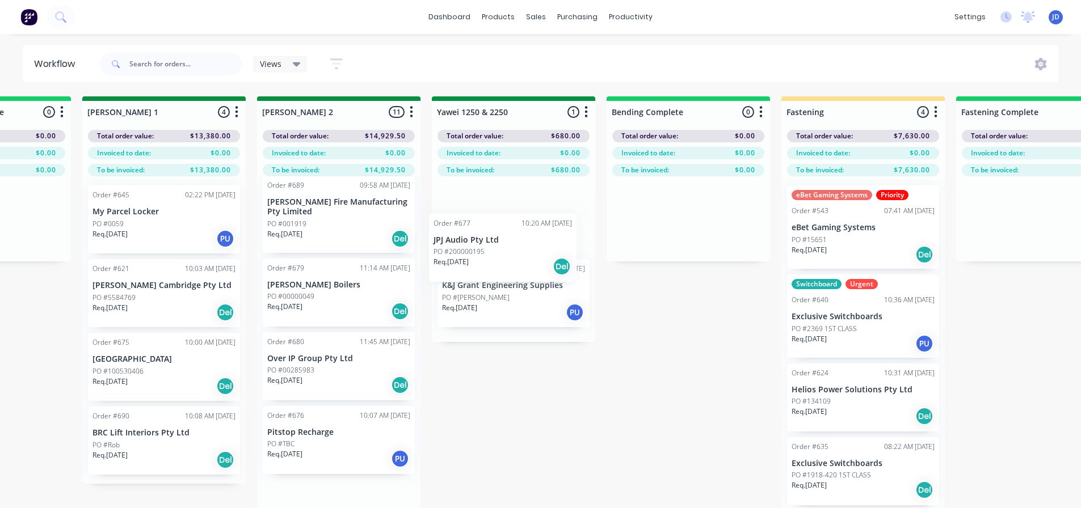
drag, startPoint x: 374, startPoint y: 364, endPoint x: 499, endPoint y: 258, distance: 164.3
click at [499, 258] on div "On Hold 1 Status colour #FF4949 hex #FF4949 Save Cancel Notifications Email SMS…" at bounding box center [544, 322] width 5184 height 452
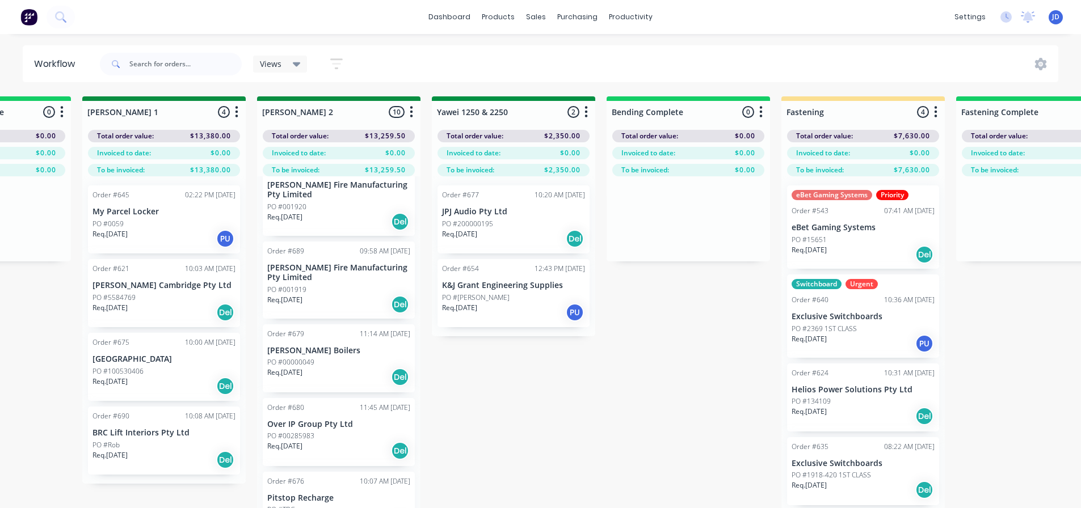
scroll to position [433, 0]
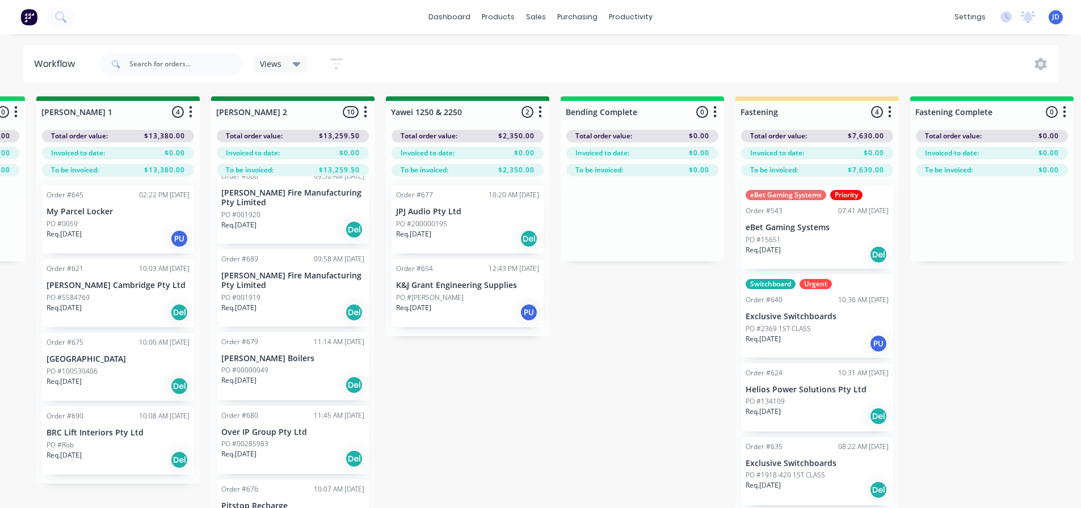
drag, startPoint x: 613, startPoint y: 418, endPoint x: 622, endPoint y: 417, distance: 8.6
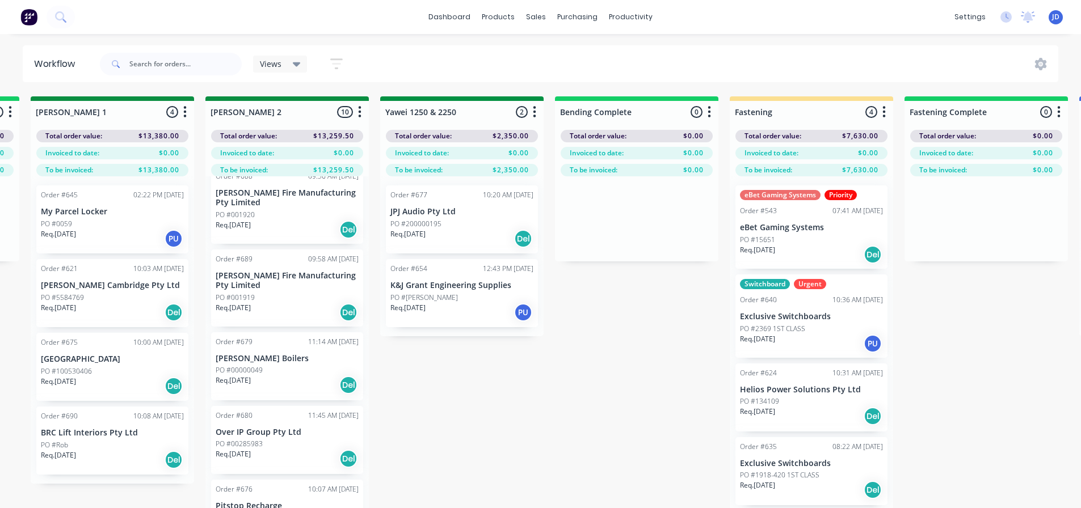
click at [511, 395] on div "On Hold 1 Status colour #FF4949 hex #FF4949 Save Cancel Notifications Email SMS…" at bounding box center [492, 322] width 5184 height 452
click at [511, 394] on div "On Hold 1 Status colour #FF4949 hex #FF4949 Save Cancel Notifications Email SMS…" at bounding box center [492, 322] width 5184 height 452
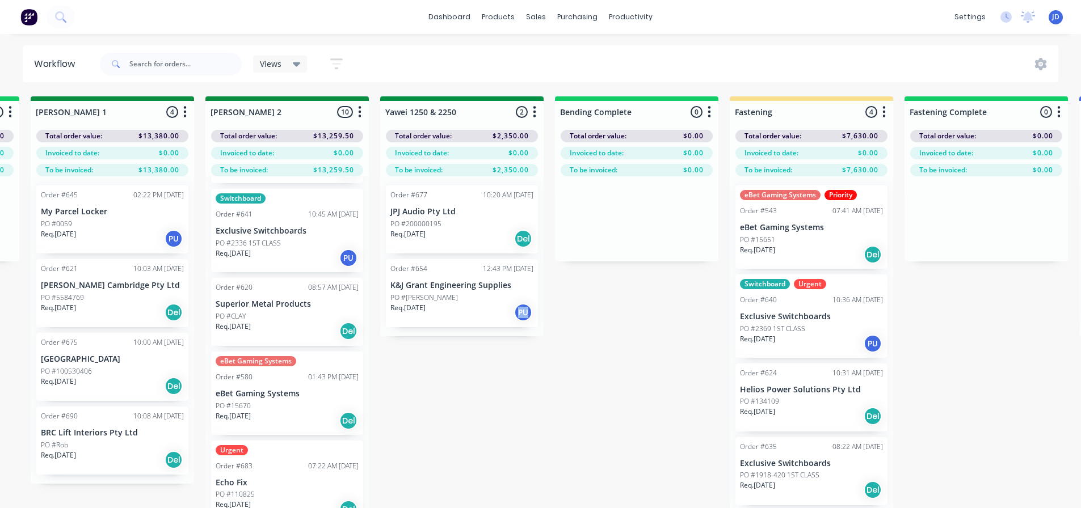
scroll to position [227, 0]
